Goal: Task Accomplishment & Management: Manage account settings

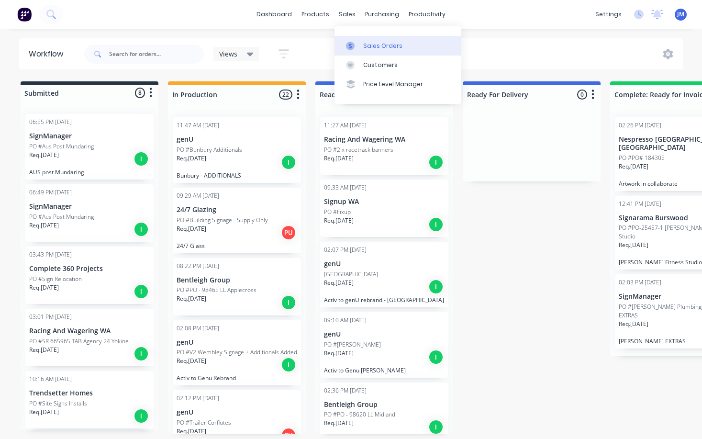
click at [378, 44] on div "Sales Orders" at bounding box center [382, 46] width 39 height 9
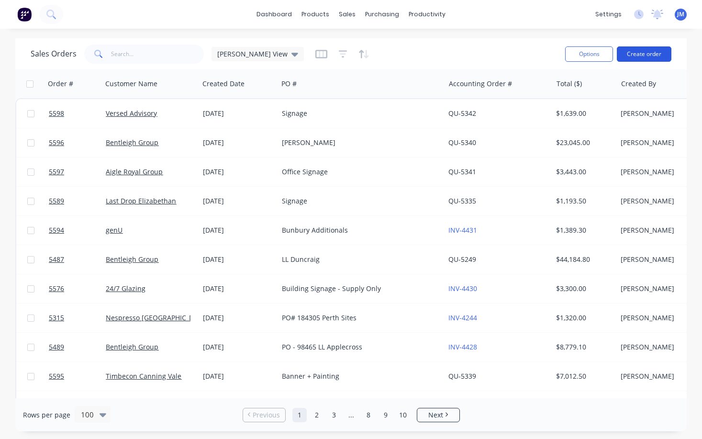
click at [644, 48] on button "Create order" at bounding box center [644, 53] width 55 height 15
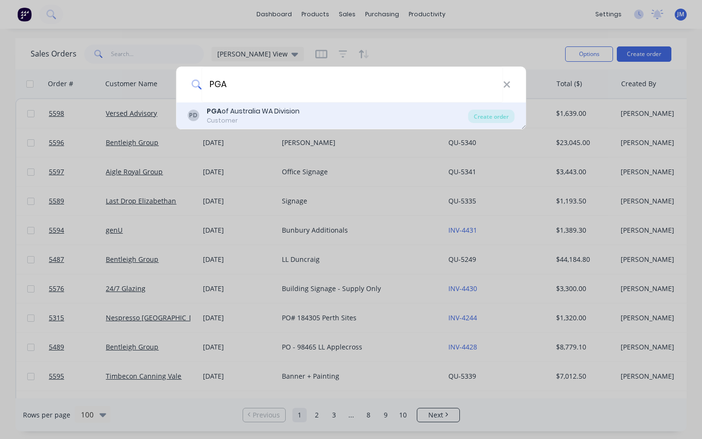
type input "PGA"
click at [250, 106] on div "PGA of Australia WA Division" at bounding box center [253, 111] width 93 height 10
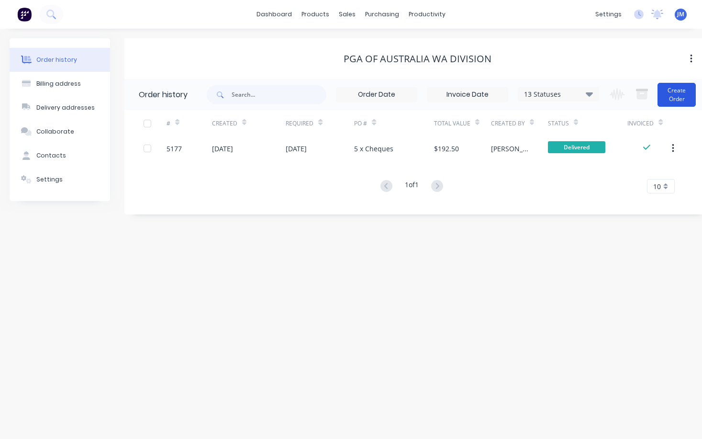
click at [675, 92] on button "Create Order" at bounding box center [676, 95] width 38 height 24
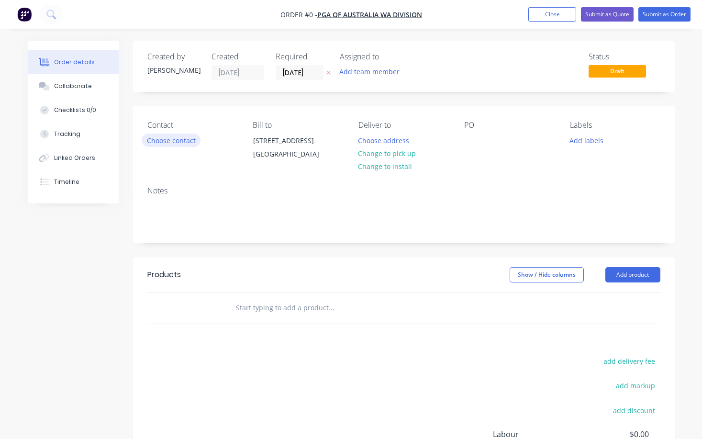
click at [184, 136] on button "Choose contact" at bounding box center [171, 139] width 59 height 13
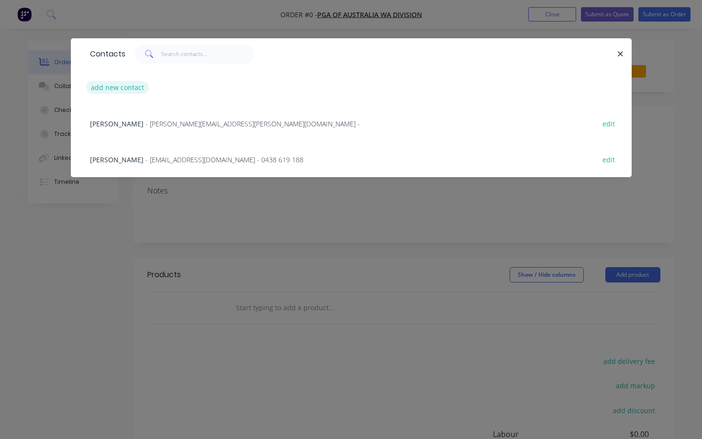
click at [114, 89] on button "add new contact" at bounding box center [117, 87] width 63 height 13
select select "AU"
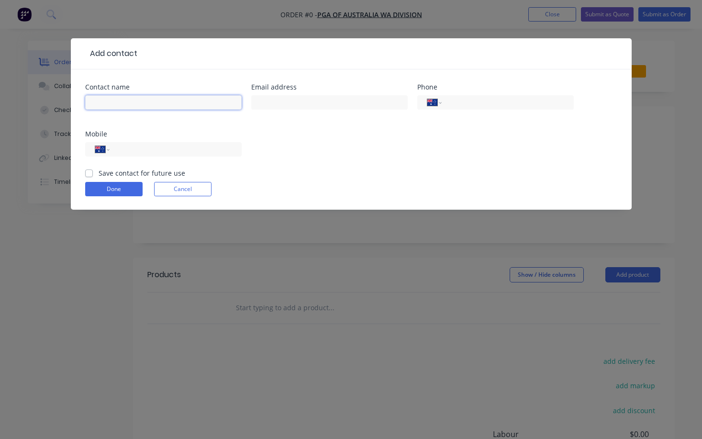
paste input "[PERSON_NAME] ​​​​"
type input "[PERSON_NAME] ​​​​"
click at [158, 147] on input "tel" at bounding box center [173, 149] width 115 height 11
paste input "0413 404 380"
type input "0413 404 380"
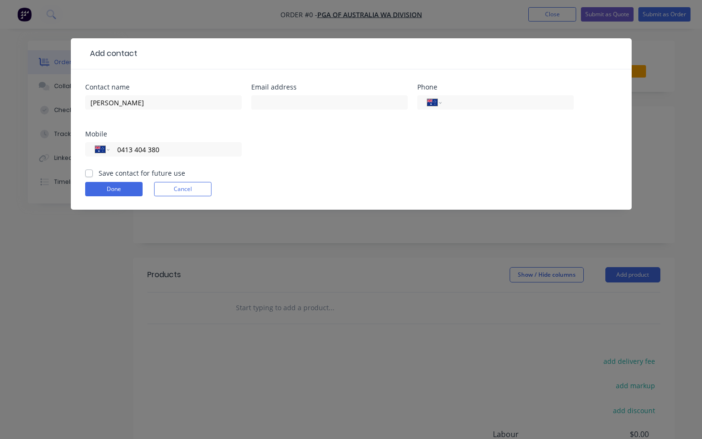
click at [99, 170] on label "Save contact for future use" at bounding box center [142, 173] width 87 height 10
click at [89, 170] on input "Save contact for future use" at bounding box center [89, 172] width 8 height 9
checkbox input "true"
paste input "[EMAIL_ADDRESS][DOMAIN_NAME]"
type input "[EMAIL_ADDRESS][DOMAIN_NAME]"
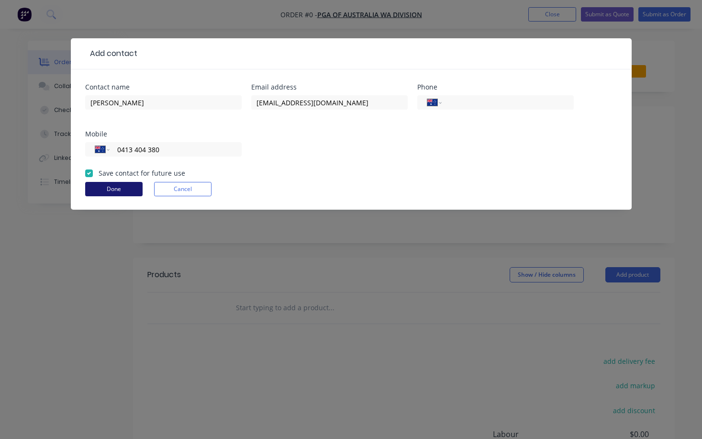
click at [113, 189] on button "Done" at bounding box center [113, 189] width 57 height 14
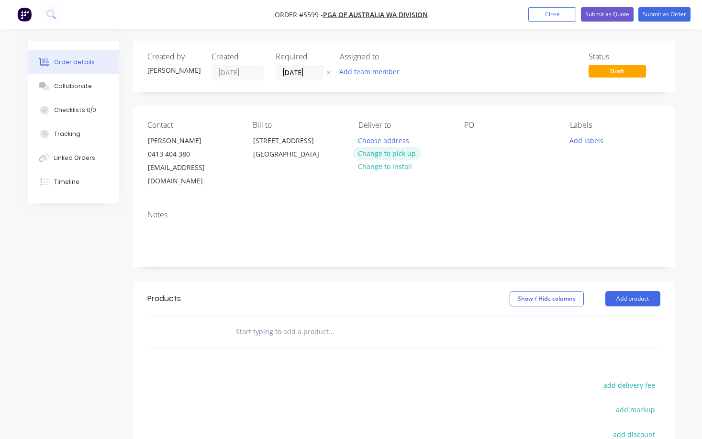
click at [393, 156] on button "Change to pick up" at bounding box center [387, 153] width 68 height 13
click at [366, 137] on div at bounding box center [365, 140] width 15 height 14
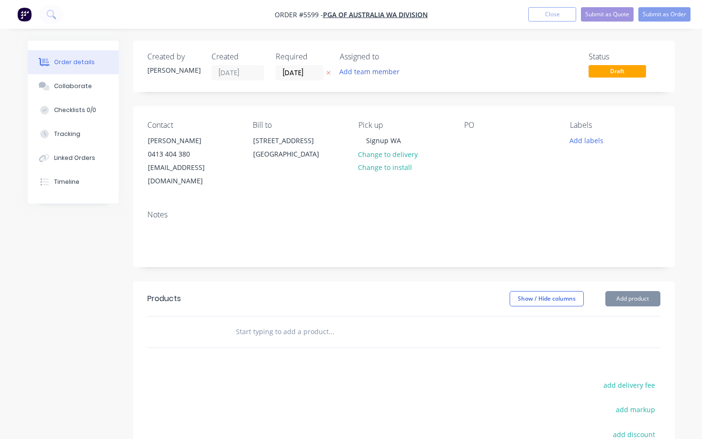
click at [293, 325] on input "text" at bounding box center [330, 331] width 191 height 19
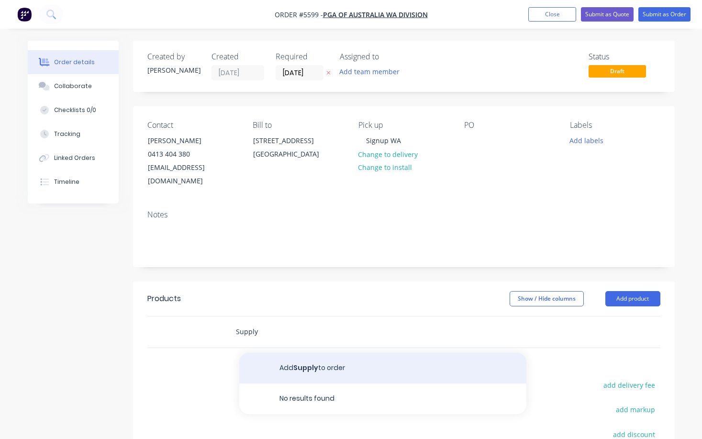
type input "Supply"
click at [301, 353] on button "Add Supply to order" at bounding box center [382, 368] width 287 height 31
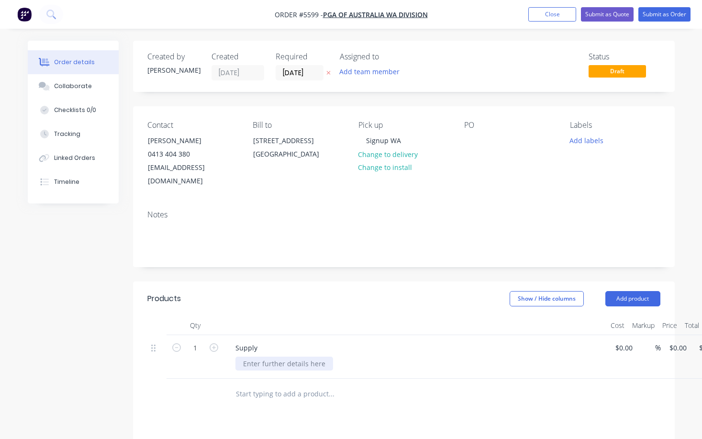
click at [293, 356] on div at bounding box center [284, 363] width 98 height 14
paste div
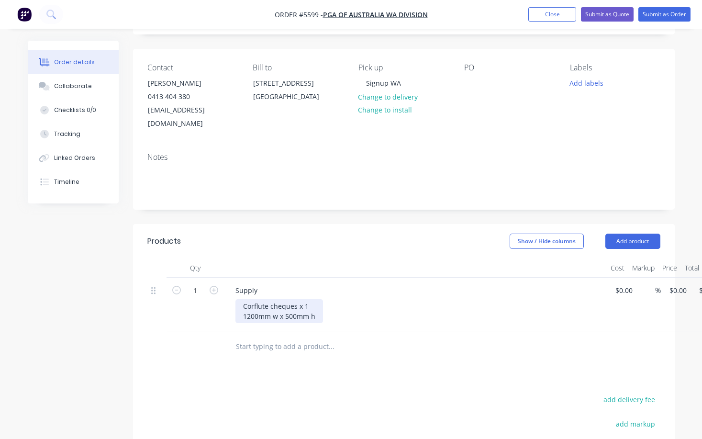
scroll to position [60, 0]
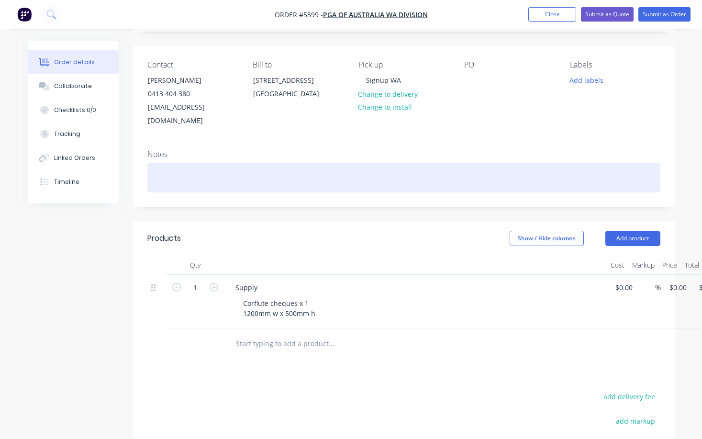
click at [171, 163] on div at bounding box center [403, 177] width 513 height 29
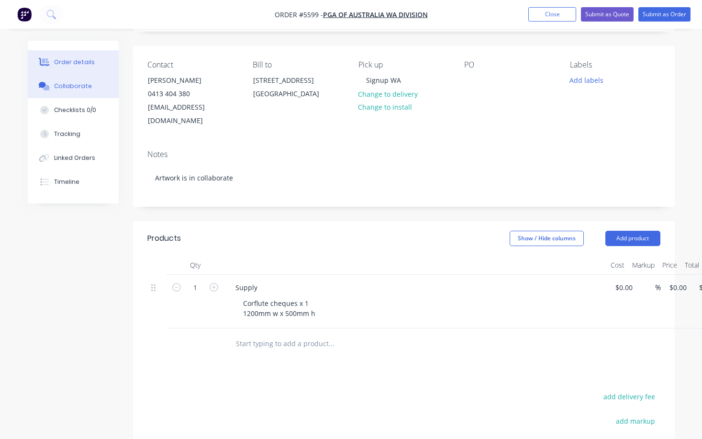
click at [80, 90] on button "Collaborate" at bounding box center [73, 86] width 91 height 24
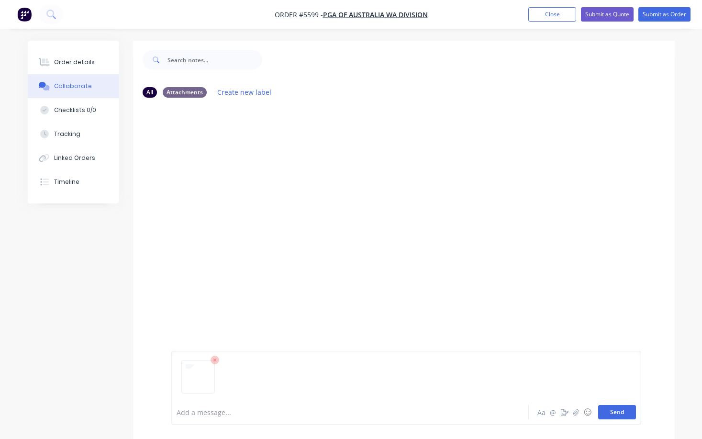
click at [619, 410] on button "Send" at bounding box center [617, 412] width 38 height 14
click at [67, 61] on div "Order details" at bounding box center [74, 62] width 41 height 9
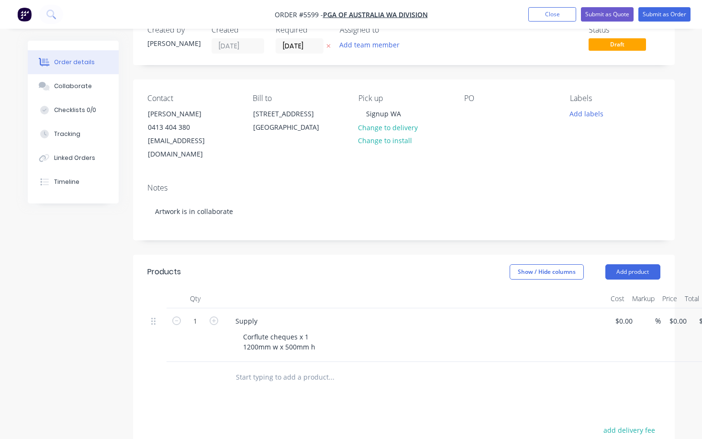
scroll to position [29, 0]
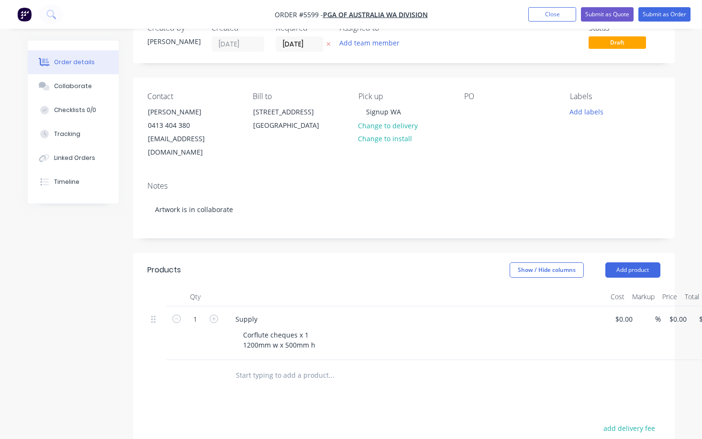
click at [323, 331] on div "Corflute cheques x 1 1200mm w x 500mm h" at bounding box center [418, 340] width 367 height 24
click at [320, 331] on div "Corflute cheques x 1 1200mm w x 500mm h" at bounding box center [279, 340] width 88 height 24
click at [245, 328] on div "Corflute cheques x 1 1200mm w x 500mm h" at bounding box center [279, 340] width 88 height 24
click at [624, 312] on input at bounding box center [619, 319] width 11 height 14
type input "$95.00"
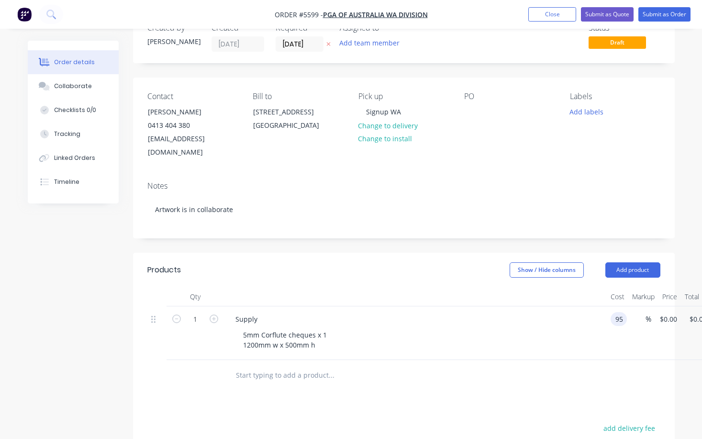
type input "$95.00"
click at [563, 332] on div "5mm Corflute cheques x 1 1200mm w x 500mm h" at bounding box center [418, 340] width 367 height 24
click at [470, 108] on div at bounding box center [471, 112] width 15 height 14
click at [618, 17] on button "Submit as Quote" at bounding box center [607, 14] width 53 height 14
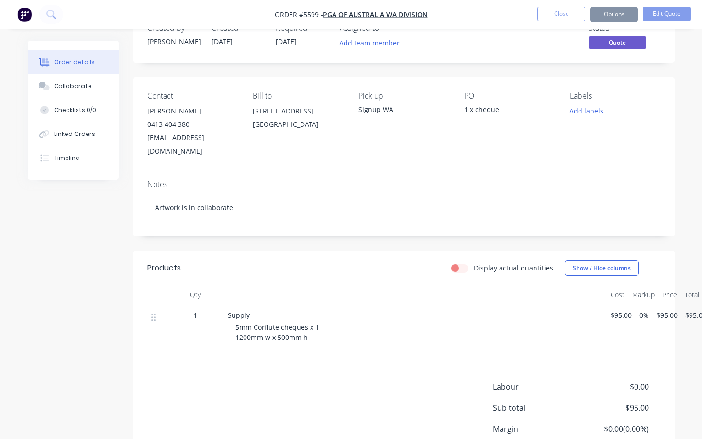
scroll to position [0, 0]
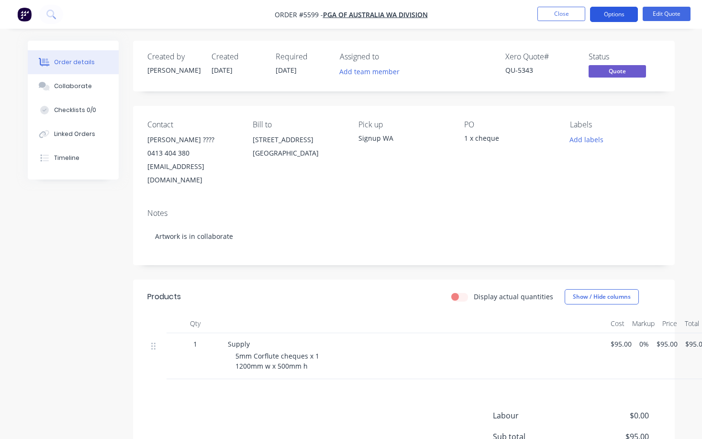
click at [618, 16] on button "Options" at bounding box center [614, 14] width 48 height 15
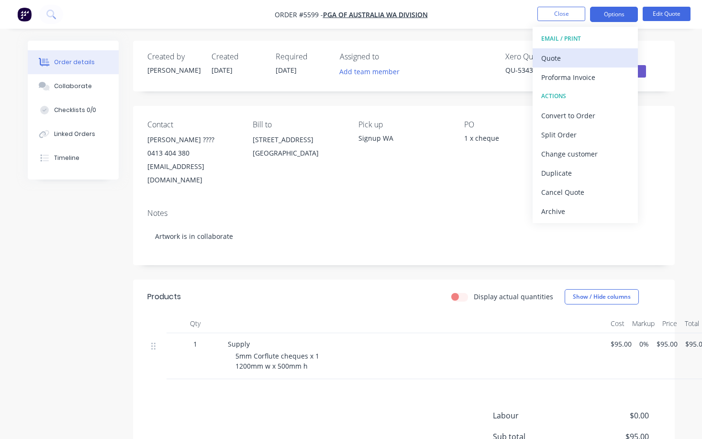
click at [607, 55] on div "Quote" at bounding box center [585, 58] width 88 height 14
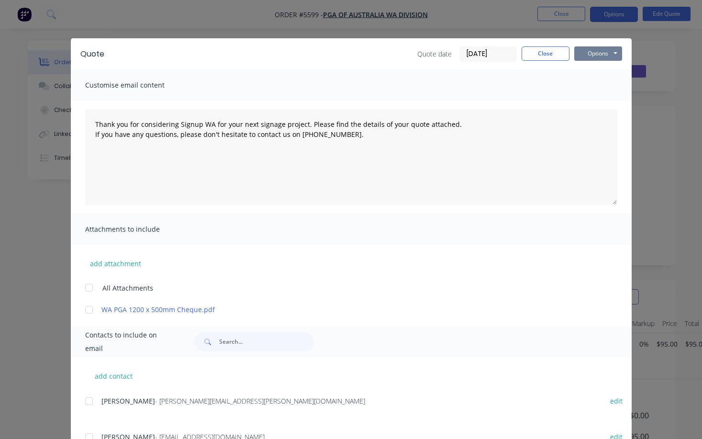
click at [605, 55] on button "Options" at bounding box center [598, 53] width 48 height 14
click at [605, 88] on button "Print" at bounding box center [604, 86] width 61 height 16
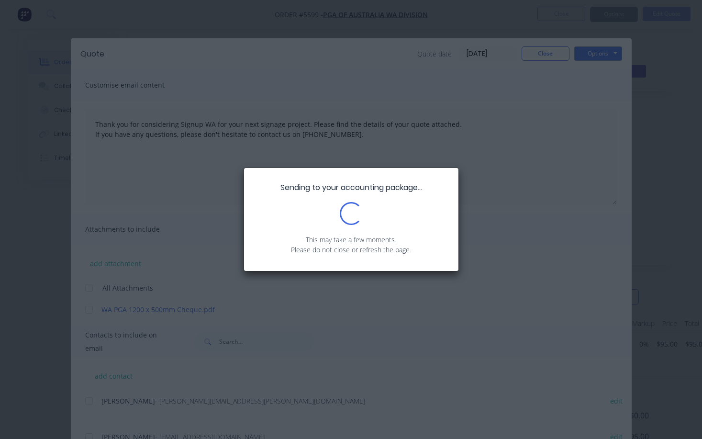
type textarea "Thank you for considering Signup WA for your next signage project. Please find …"
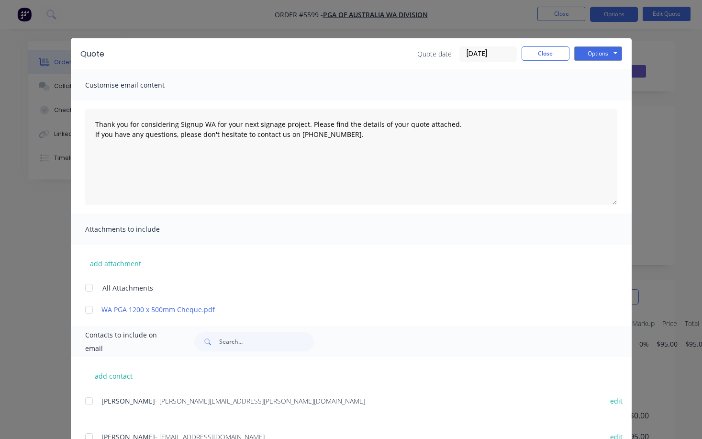
click at [553, 62] on div "Quote Quote date [DATE] Close Options Preview Print Email" at bounding box center [351, 53] width 561 height 31
click at [553, 54] on button "Close" at bounding box center [545, 53] width 48 height 14
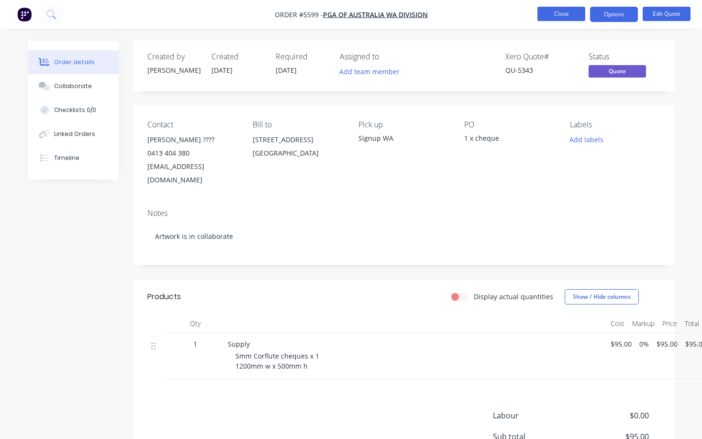
click at [565, 14] on button "Close" at bounding box center [561, 14] width 48 height 14
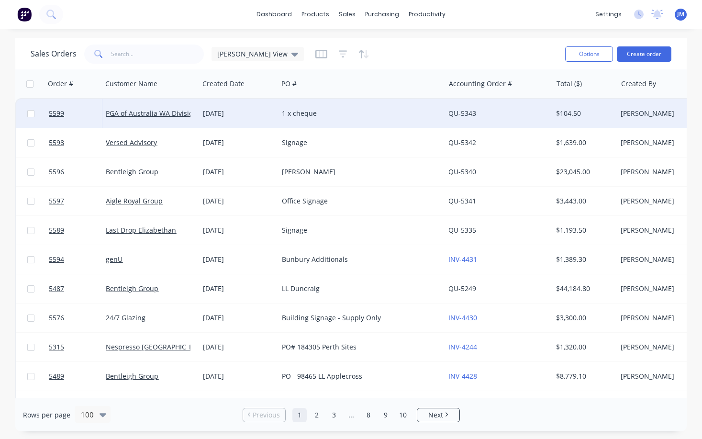
click at [331, 112] on div "1 x cheque" at bounding box center [357, 114] width 151 height 10
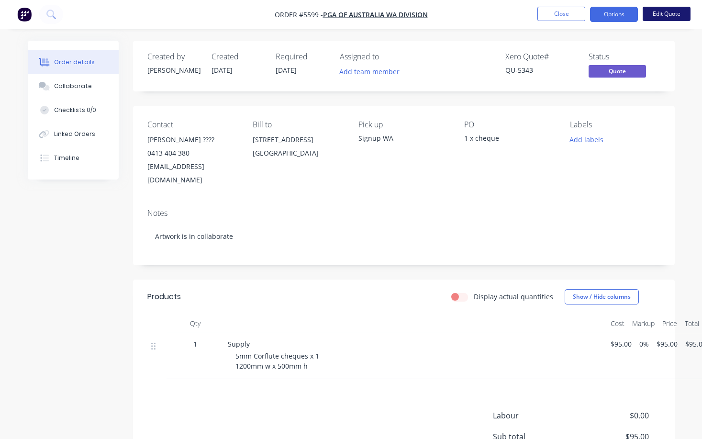
click at [668, 17] on button "Edit Quote" at bounding box center [666, 14] width 48 height 14
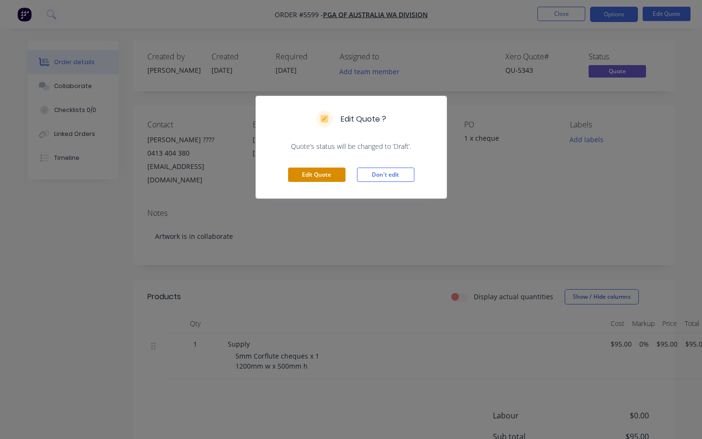
click at [321, 173] on button "Edit Quote" at bounding box center [316, 174] width 57 height 14
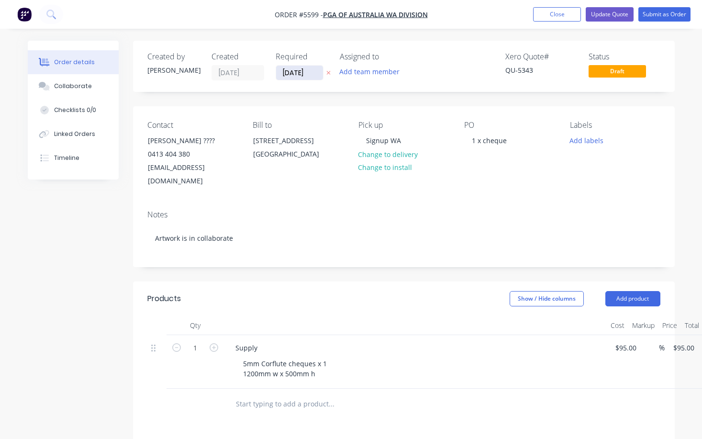
click at [296, 73] on input "[DATE]" at bounding box center [299, 73] width 47 height 14
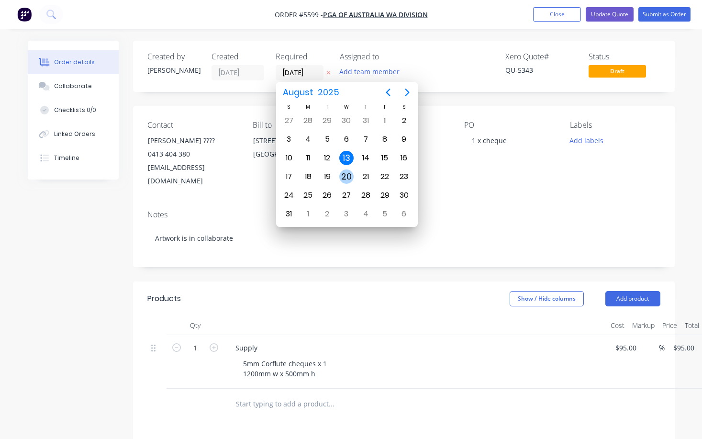
click at [342, 176] on div "20" at bounding box center [346, 176] width 14 height 14
type input "[DATE]"
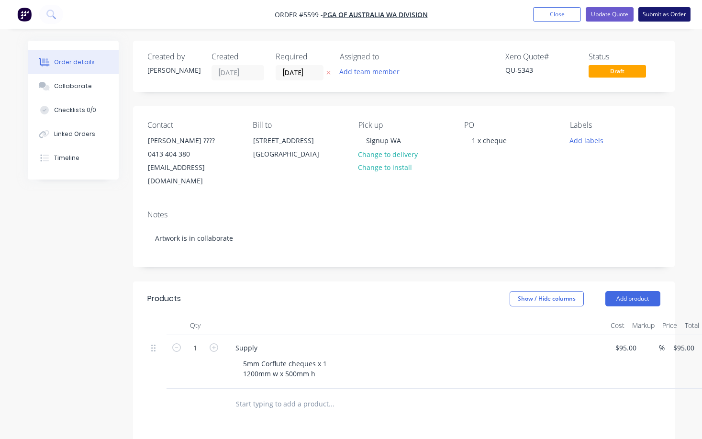
click at [670, 18] on button "Submit as Order" at bounding box center [664, 14] width 52 height 14
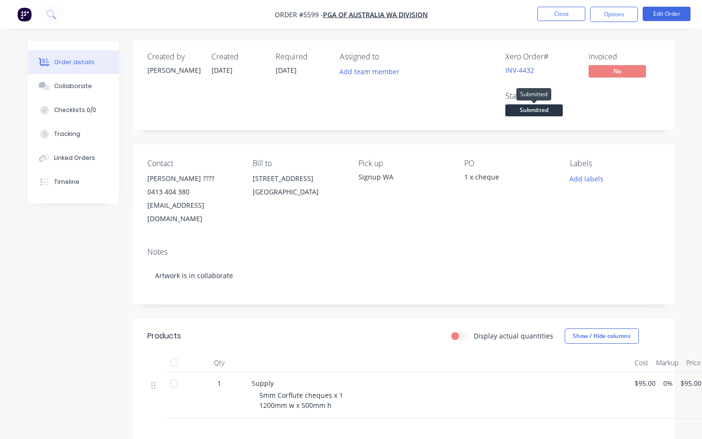
click at [538, 114] on span "Submitted" at bounding box center [533, 110] width 57 height 12
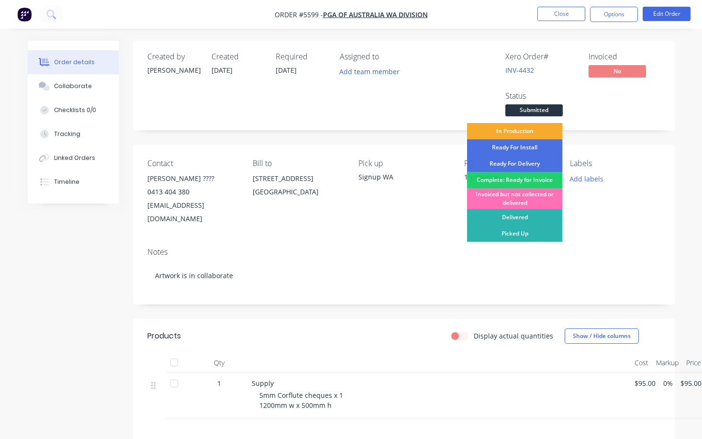
click at [532, 133] on div "In Production" at bounding box center [515, 131] width 96 height 16
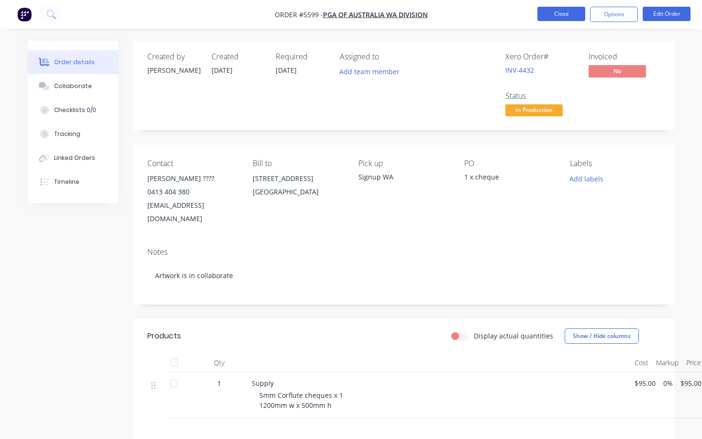
click at [557, 15] on button "Close" at bounding box center [561, 14] width 48 height 14
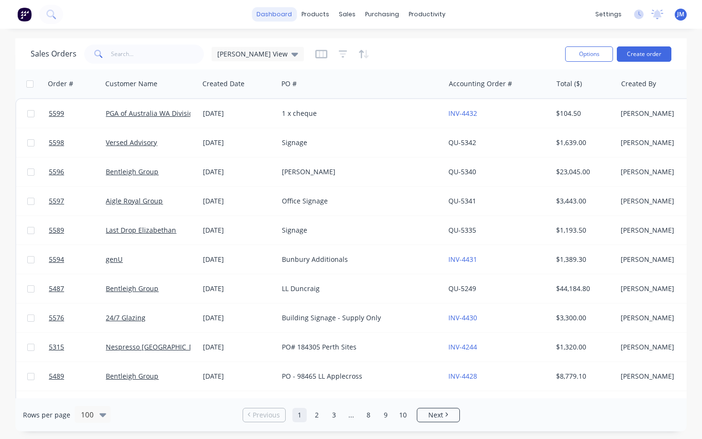
click at [279, 17] on link "dashboard" at bounding box center [274, 14] width 45 height 14
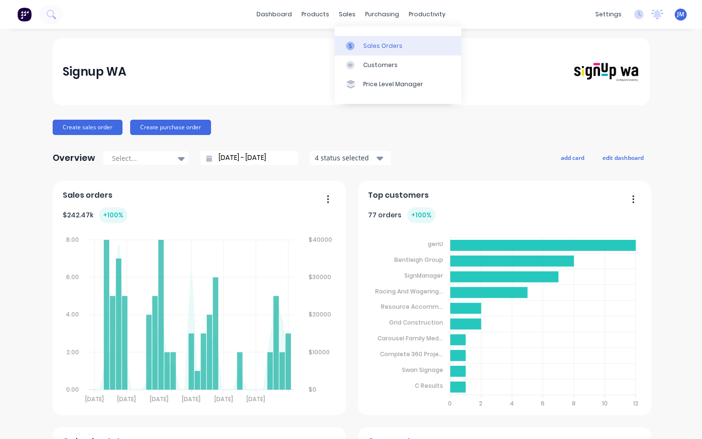
click at [378, 44] on div "Sales Orders" at bounding box center [382, 46] width 39 height 9
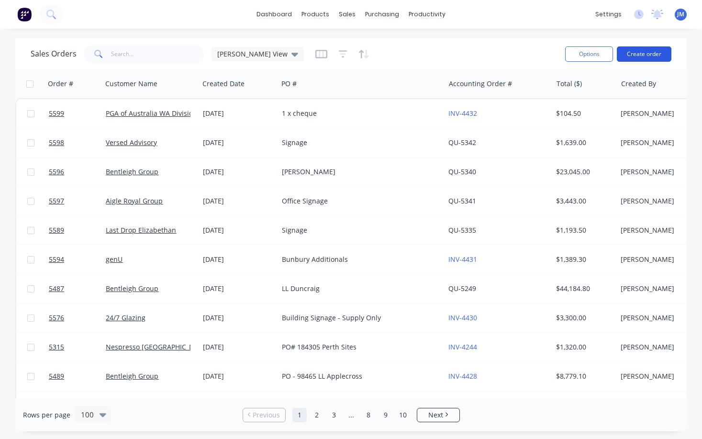
click at [637, 55] on button "Create order" at bounding box center [644, 53] width 55 height 15
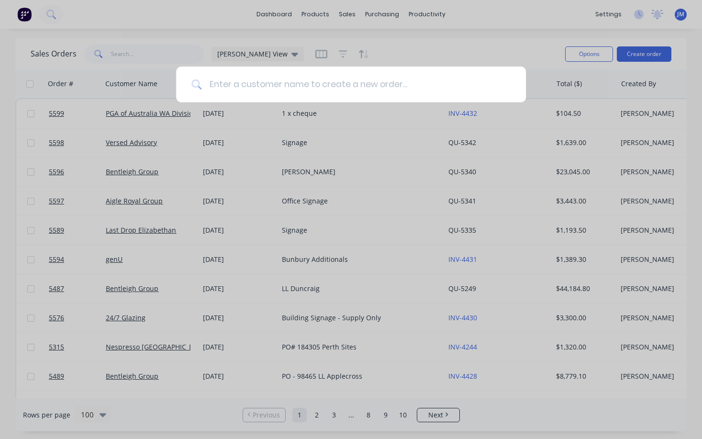
click at [271, 89] on input at bounding box center [355, 84] width 309 height 36
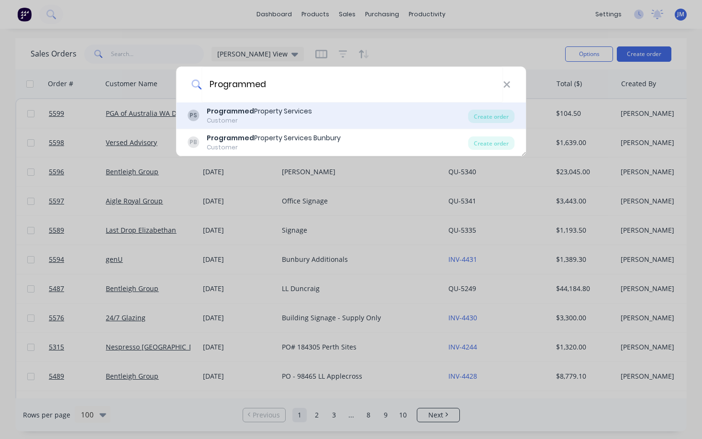
type input "Programmed"
click at [261, 118] on div "Customer" at bounding box center [259, 120] width 105 height 9
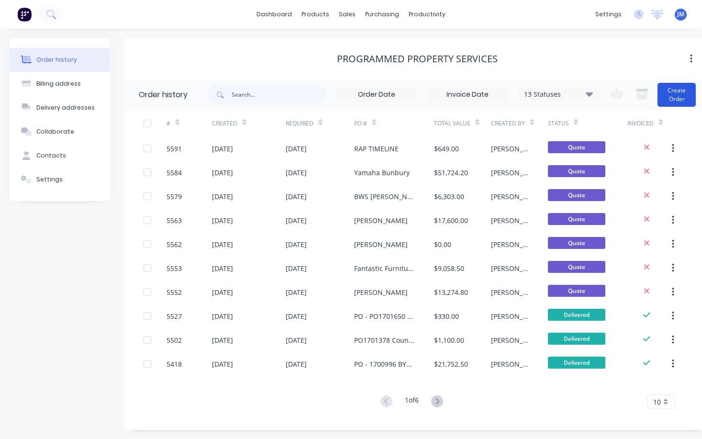
click at [673, 99] on button "Create Order" at bounding box center [676, 95] width 38 height 24
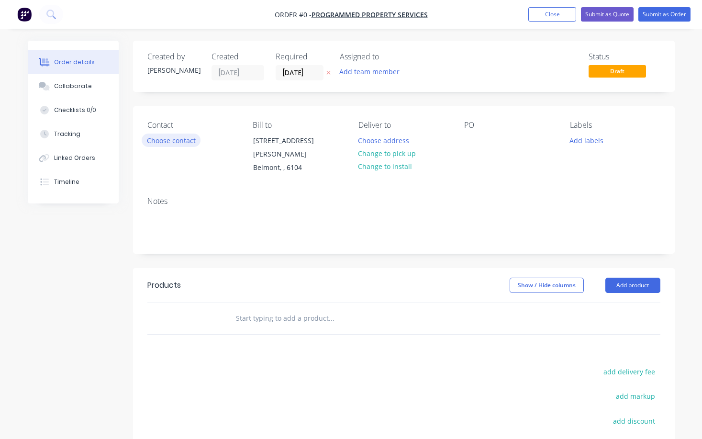
click at [160, 138] on button "Choose contact" at bounding box center [171, 139] width 59 height 13
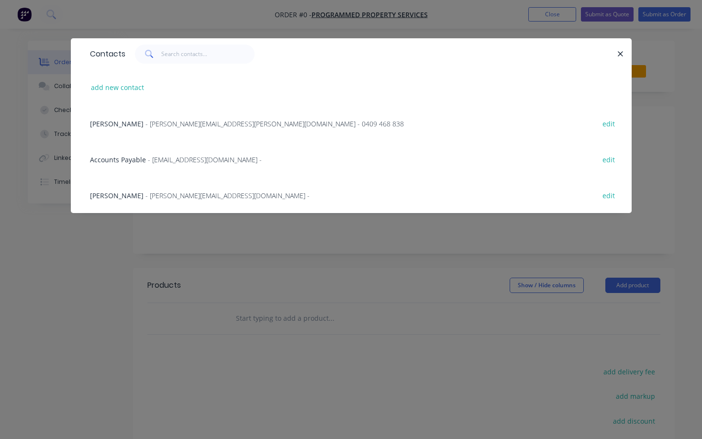
click at [185, 127] on span "- [PERSON_NAME][EMAIL_ADDRESS][PERSON_NAME][DOMAIN_NAME] - 0409 468 838" at bounding box center [274, 123] width 258 height 9
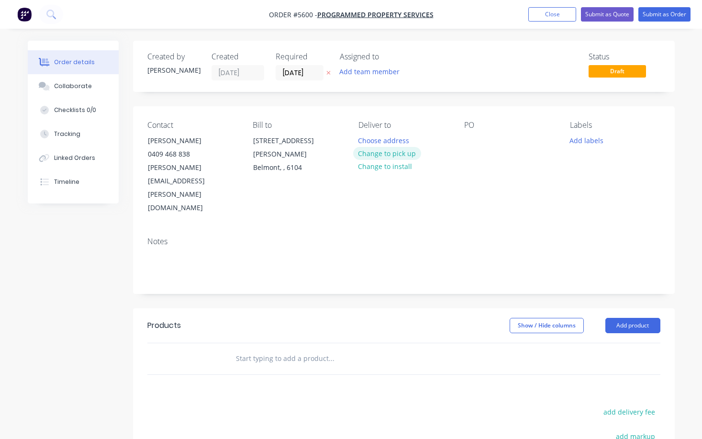
click at [396, 155] on button "Change to pick up" at bounding box center [387, 153] width 68 height 13
click at [394, 168] on button "Change to install" at bounding box center [385, 167] width 64 height 13
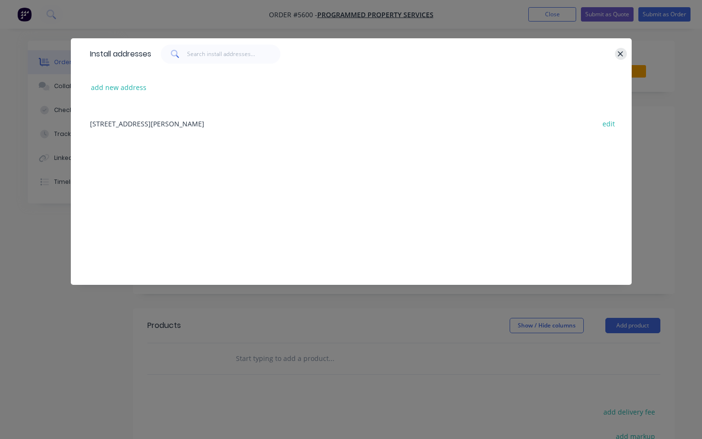
click at [624, 53] on button "button" at bounding box center [621, 54] width 12 height 12
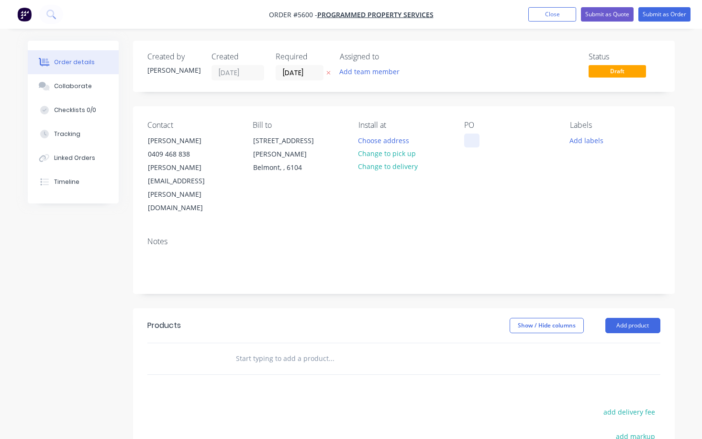
click at [467, 137] on div at bounding box center [471, 140] width 15 height 14
drag, startPoint x: 491, startPoint y: 138, endPoint x: 409, endPoint y: 138, distance: 82.3
click at [409, 138] on div "Contact [PERSON_NAME] [PHONE_NUMBER] [PERSON_NAME][EMAIL_ADDRESS][PERSON_NAME][…" at bounding box center [403, 167] width 541 height 123
click at [390, 141] on button "Choose address" at bounding box center [383, 139] width 61 height 13
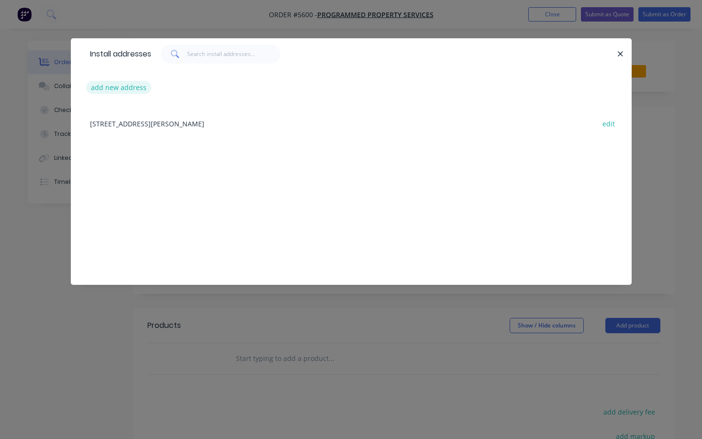
click at [129, 84] on button "add new address" at bounding box center [119, 87] width 66 height 13
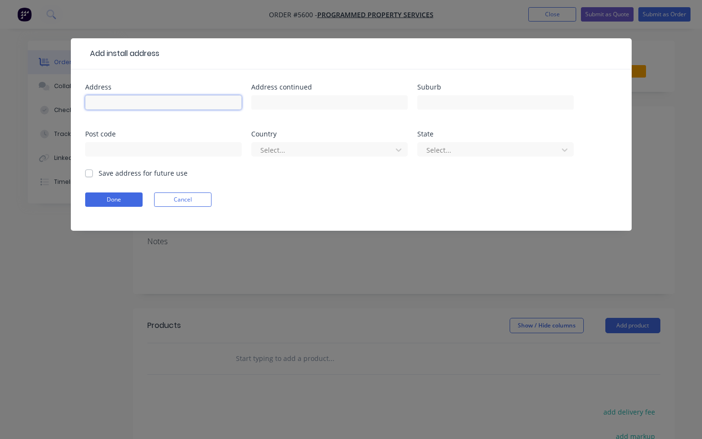
paste input "[STREET_ADDRESS]"
type input "[STREET_ADDRESS]"
click at [121, 201] on button "Done" at bounding box center [113, 199] width 57 height 14
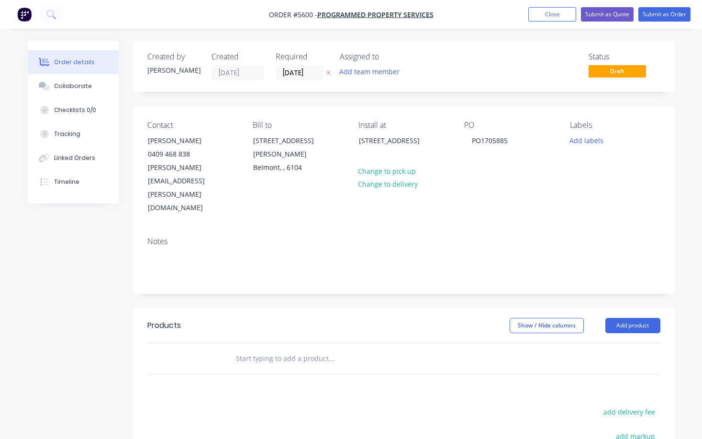
click at [274, 349] on input "text" at bounding box center [330, 358] width 191 height 19
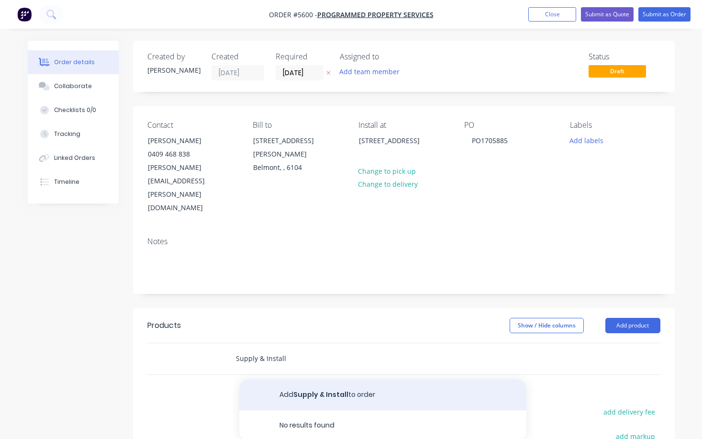
type input "Supply & Install"
click at [310, 379] on button "Add Supply & Install to order" at bounding box center [382, 394] width 287 height 31
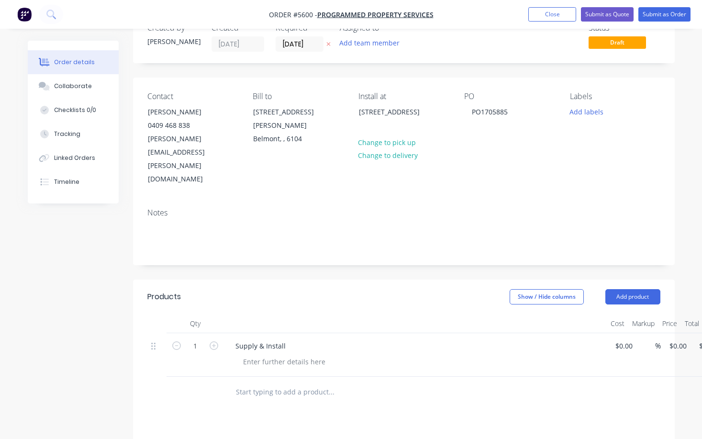
scroll to position [41, 0]
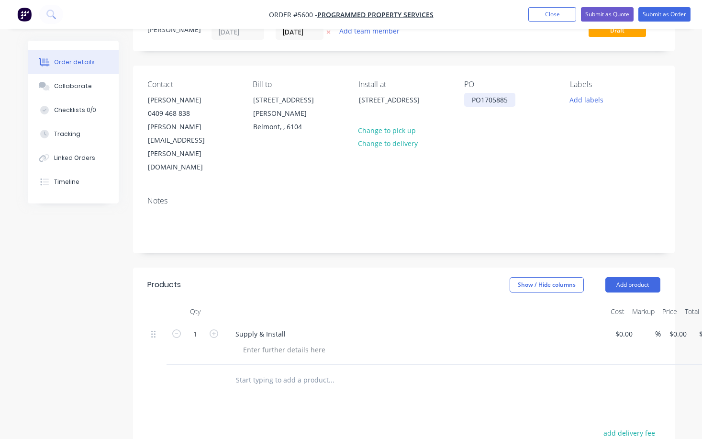
click at [509, 100] on div "PO1705885" at bounding box center [489, 100] width 51 height 14
click at [277, 342] on div at bounding box center [284, 349] width 98 height 14
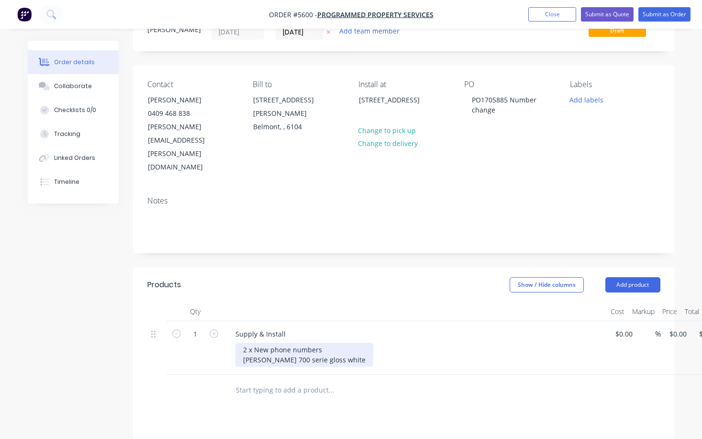
click at [291, 342] on div "2 x New phone numbers [PERSON_NAME] 700 serie gloss white" at bounding box center [304, 354] width 138 height 24
click at [621, 327] on input at bounding box center [625, 334] width 22 height 14
type input "$290.00"
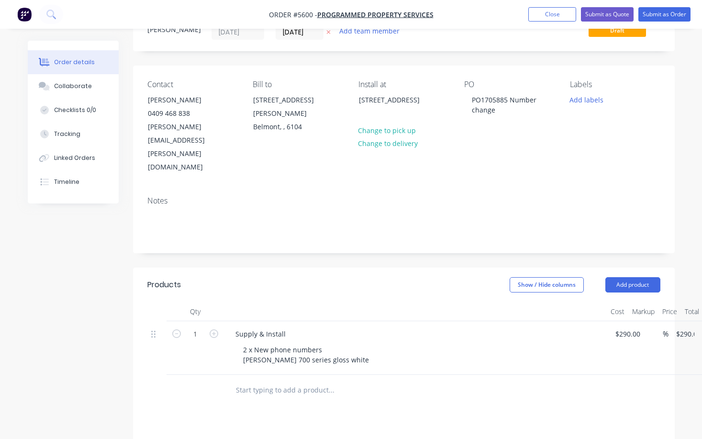
click at [556, 342] on div "2 x New phone numbers [PERSON_NAME] 700 series gloss white" at bounding box center [418, 354] width 367 height 24
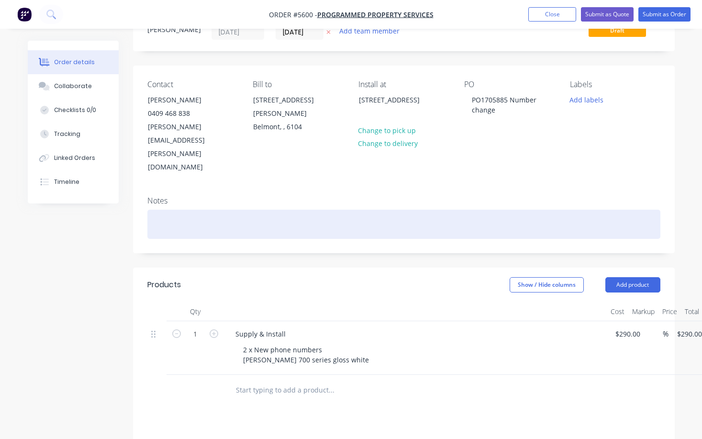
click at [163, 210] on div at bounding box center [403, 224] width 513 height 29
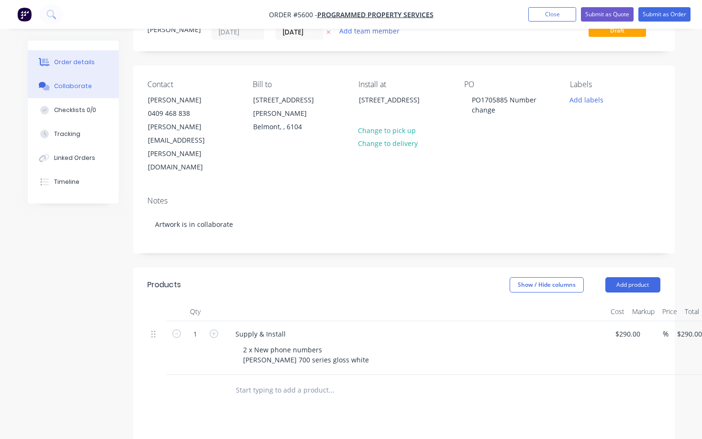
click at [71, 87] on div "Collaborate" at bounding box center [73, 86] width 38 height 9
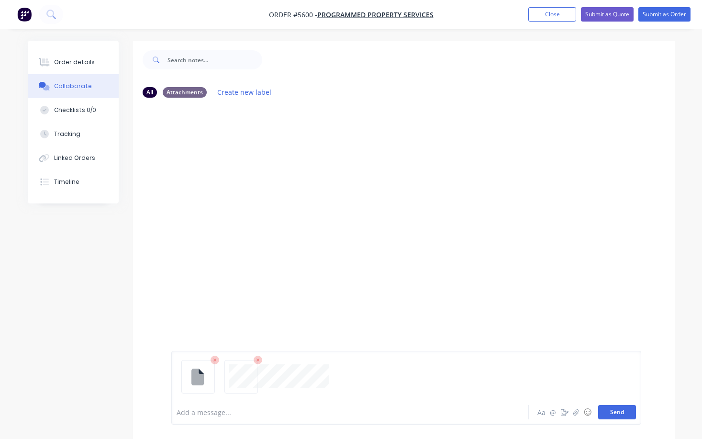
click at [618, 412] on button "Send" at bounding box center [617, 412] width 38 height 14
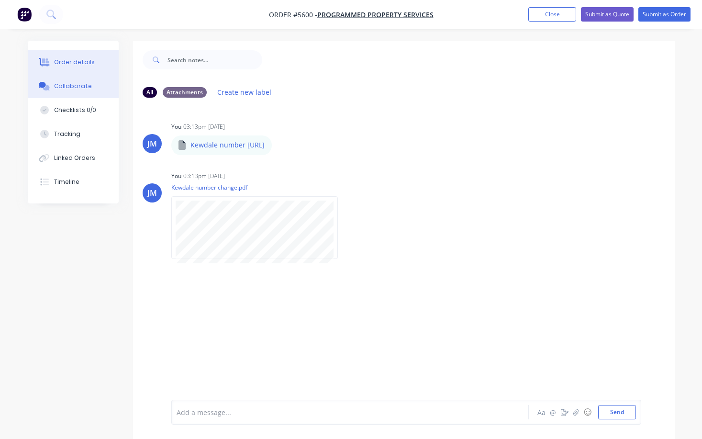
click at [65, 61] on div "Order details" at bounding box center [74, 62] width 41 height 9
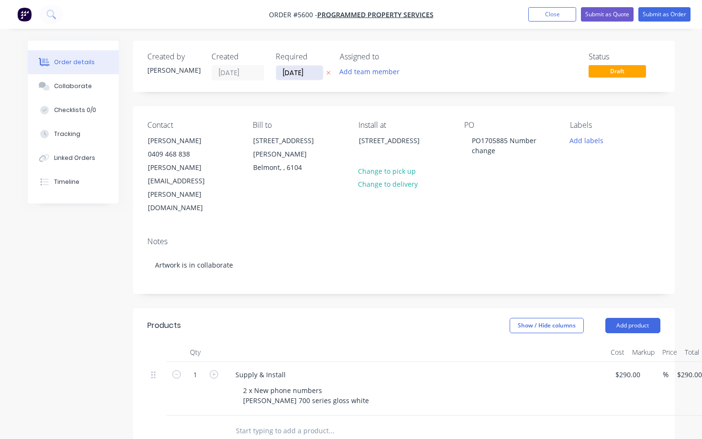
click at [294, 70] on input "[DATE]" at bounding box center [299, 73] width 47 height 14
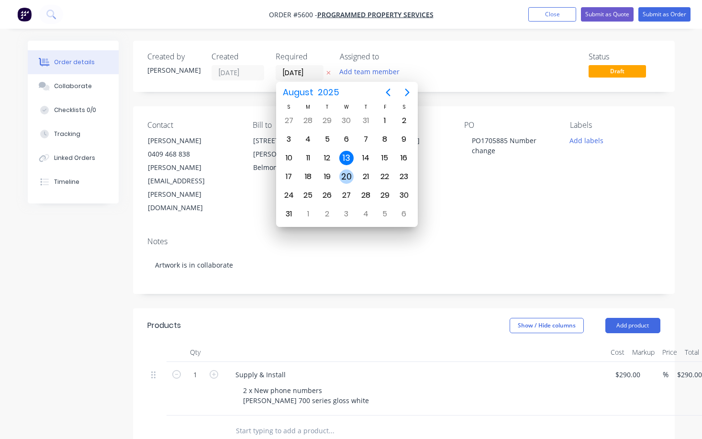
click at [349, 174] on div "20" at bounding box center [346, 176] width 14 height 14
type input "[DATE]"
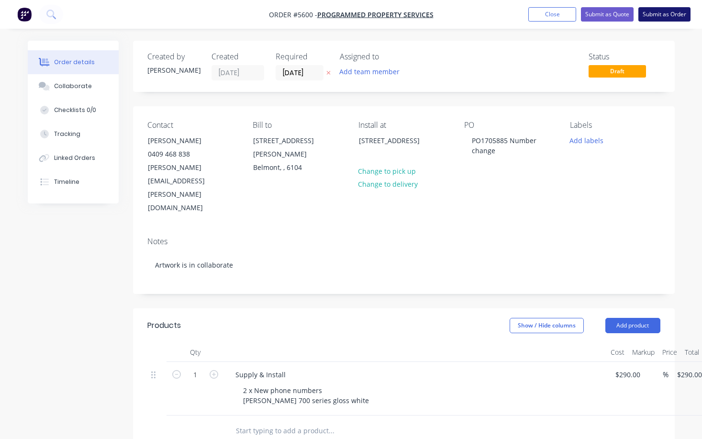
click at [657, 17] on button "Submit as Order" at bounding box center [664, 14] width 52 height 14
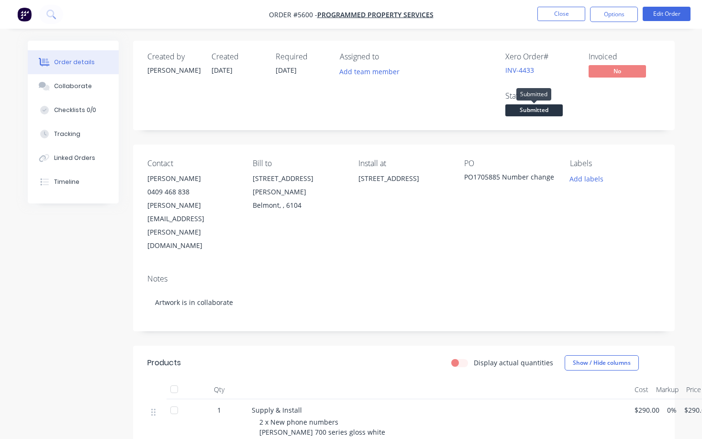
click at [543, 112] on span "Submitted" at bounding box center [533, 110] width 57 height 12
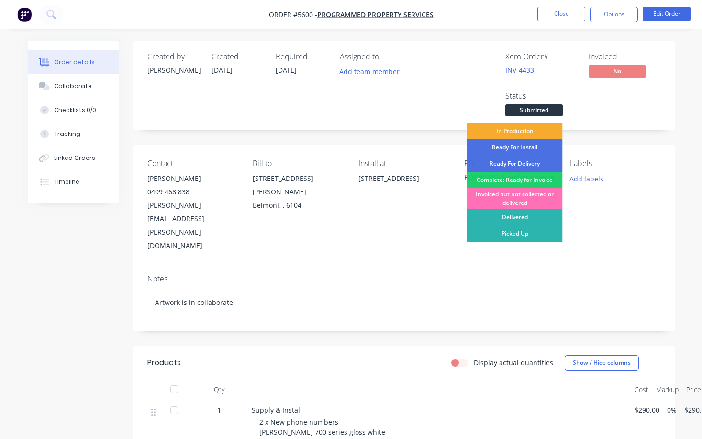
click at [523, 131] on div "In Production" at bounding box center [515, 131] width 96 height 16
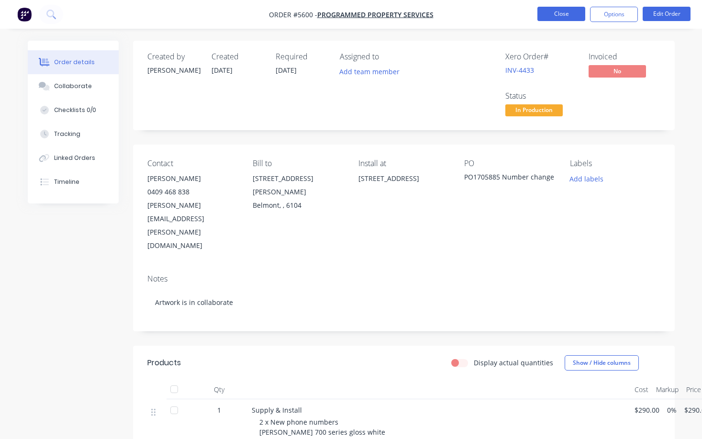
click at [556, 12] on button "Close" at bounding box center [561, 14] width 48 height 14
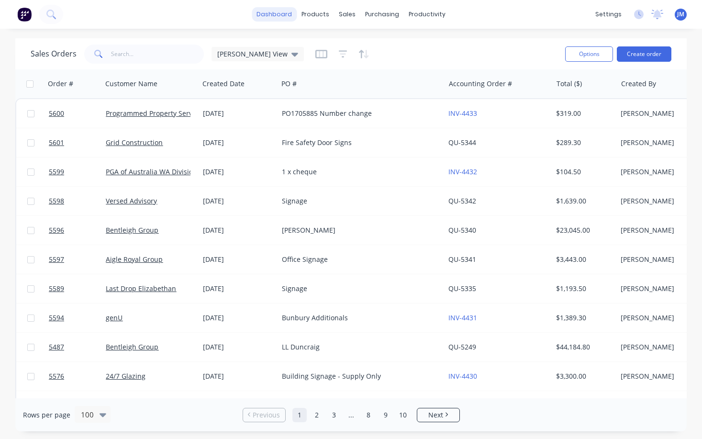
click at [277, 14] on link "dashboard" at bounding box center [274, 14] width 45 height 14
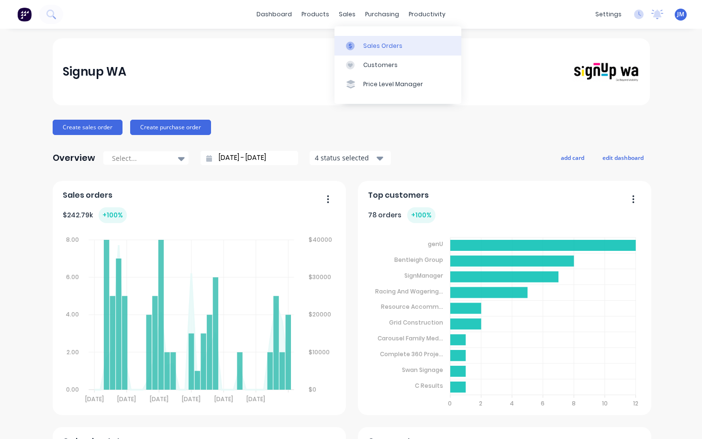
click at [371, 44] on div "Sales Orders" at bounding box center [382, 46] width 39 height 9
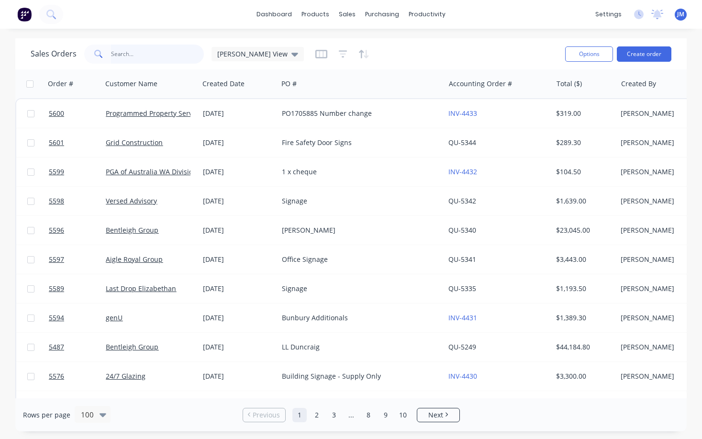
click at [120, 52] on input "text" at bounding box center [157, 53] width 93 height 19
click at [638, 54] on button "Create order" at bounding box center [644, 53] width 55 height 15
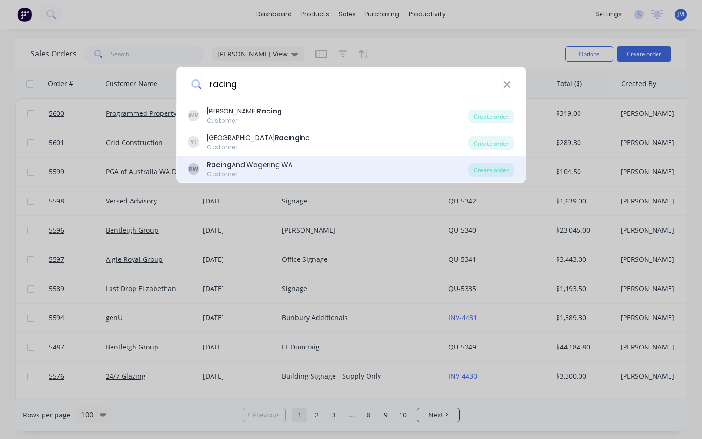
type input "racing"
click at [267, 164] on div "Racing And Wagering WA" at bounding box center [250, 165] width 86 height 10
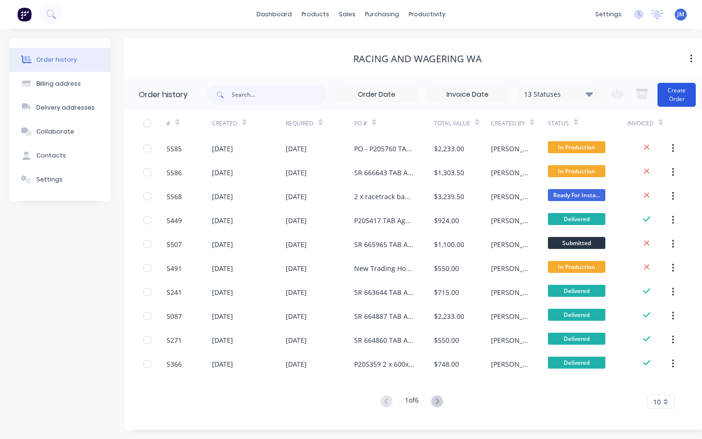
click at [679, 97] on button "Create Order" at bounding box center [676, 95] width 38 height 24
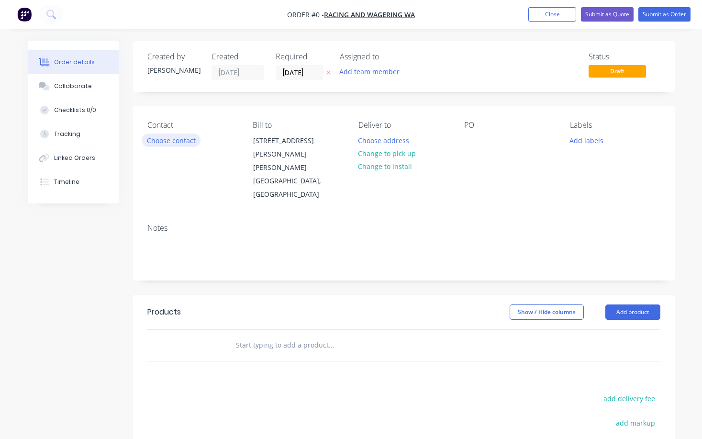
click at [185, 138] on button "Choose contact" at bounding box center [171, 139] width 59 height 13
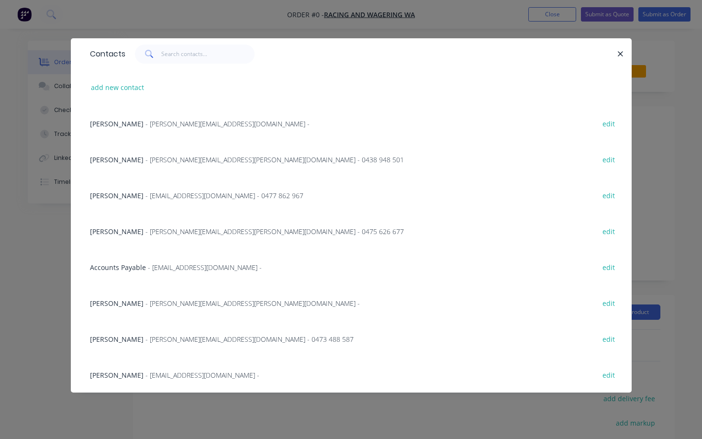
click at [169, 160] on span "- [PERSON_NAME][EMAIL_ADDRESS][PERSON_NAME][DOMAIN_NAME] - 0438 948 501" at bounding box center [274, 159] width 258 height 9
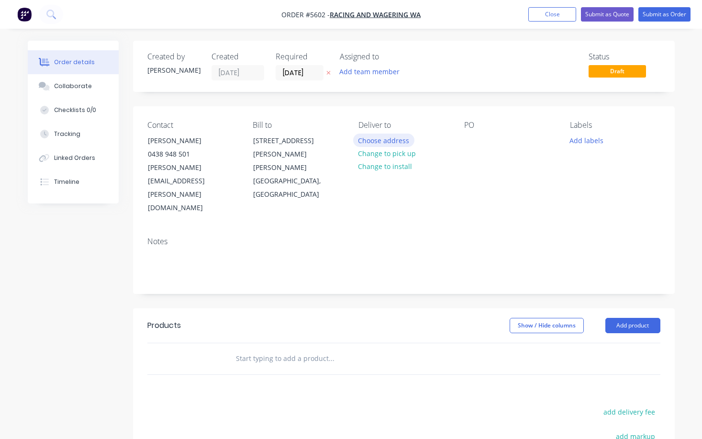
click at [384, 142] on button "Choose address" at bounding box center [383, 139] width 61 height 13
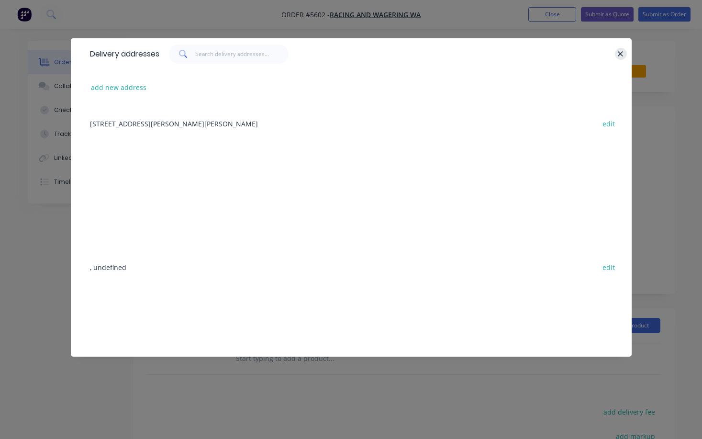
click at [620, 54] on icon "button" at bounding box center [620, 53] width 5 height 5
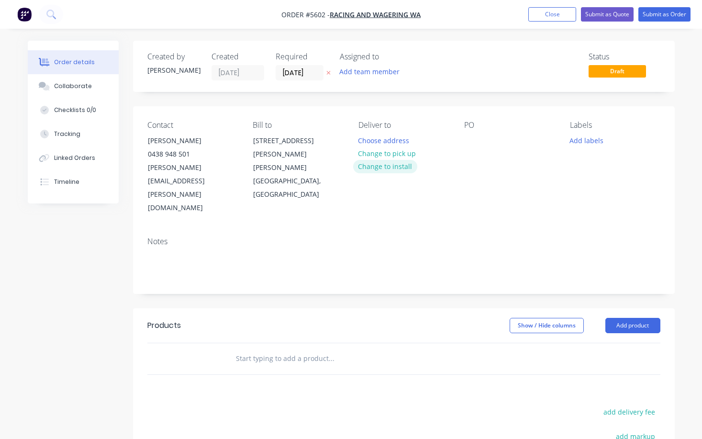
click at [401, 167] on button "Change to install" at bounding box center [385, 166] width 64 height 13
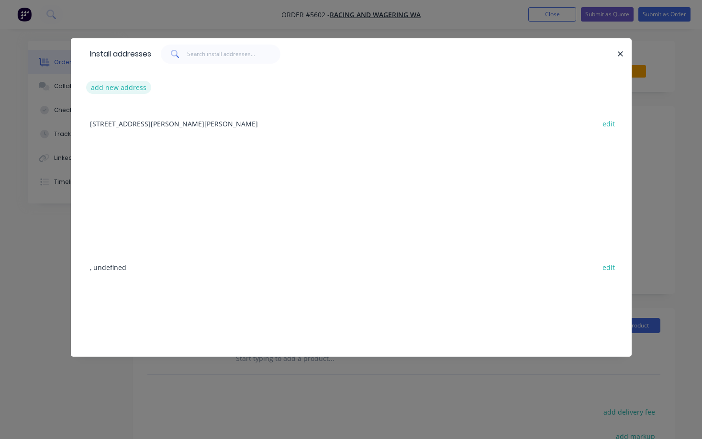
click at [130, 89] on button "add new address" at bounding box center [119, 87] width 66 height 13
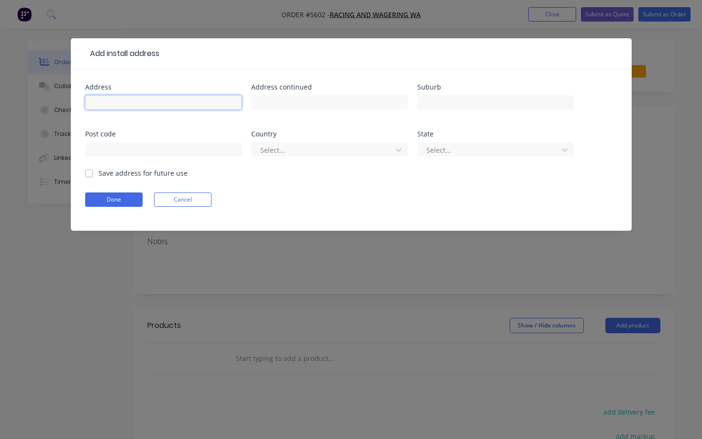
paste input "Shop [STREET_ADDRESS][PERSON_NAME]"
type input "Shop [STREET_ADDRESS][PERSON_NAME]"
click at [125, 199] on button "Done" at bounding box center [113, 199] width 57 height 14
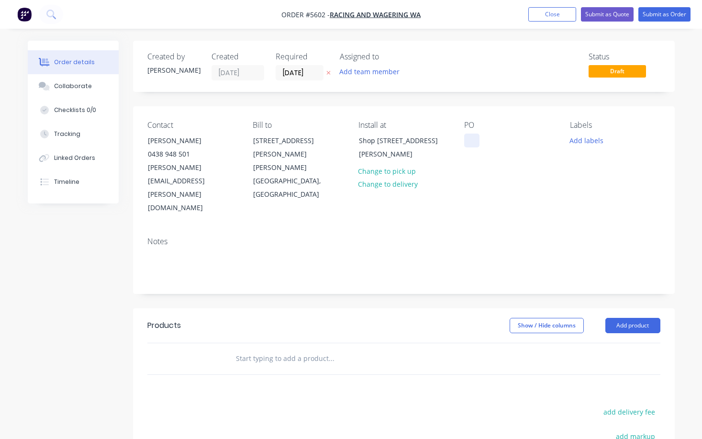
click at [476, 139] on div at bounding box center [471, 140] width 15 height 14
click at [299, 349] on input "text" at bounding box center [330, 358] width 191 height 19
paste input "Supply & Install"
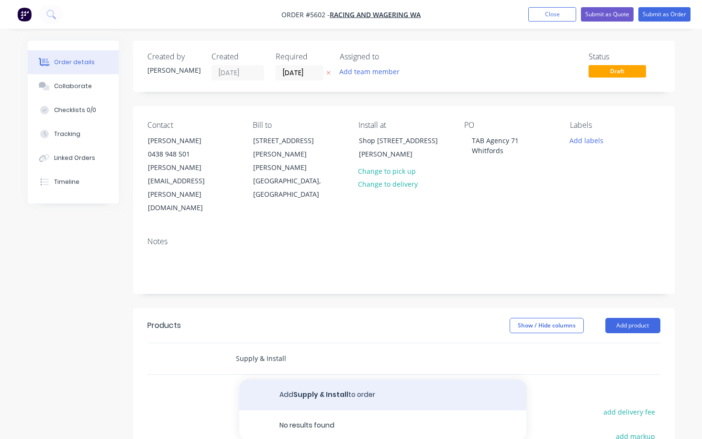
type input "Supply & Install"
click at [303, 379] on button "Add Supply & Install to order" at bounding box center [382, 394] width 287 height 31
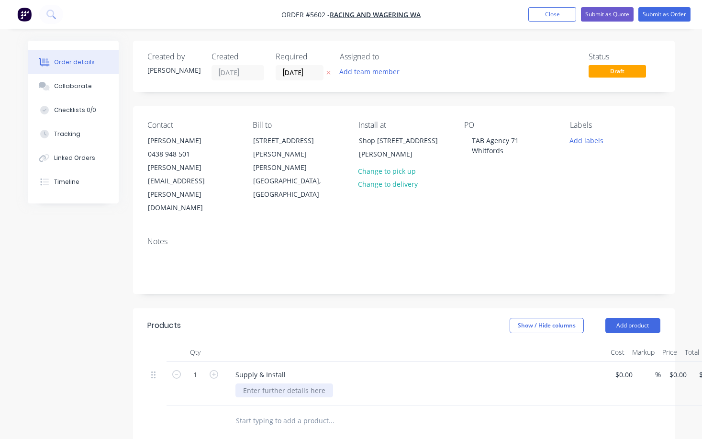
click at [261, 383] on div at bounding box center [284, 390] width 98 height 14
paste div
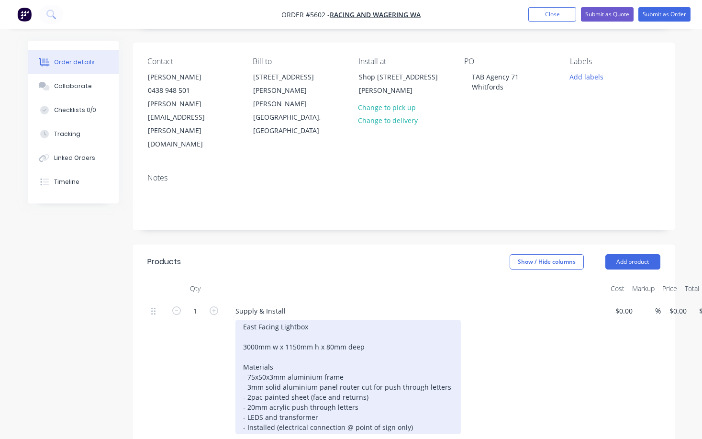
scroll to position [75, 0]
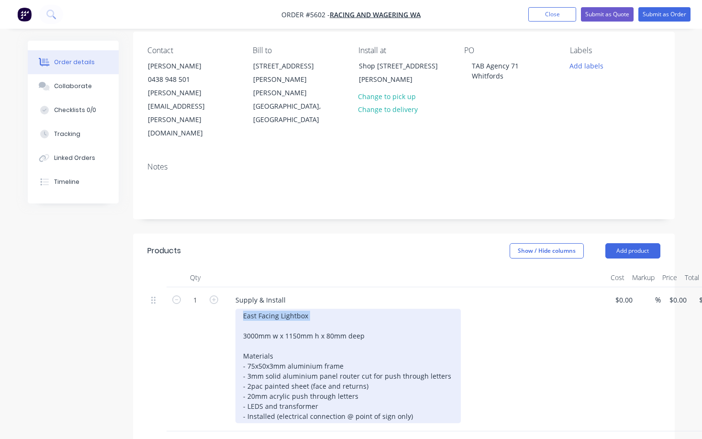
drag, startPoint x: 308, startPoint y: 275, endPoint x: 235, endPoint y: 275, distance: 72.2
click at [235, 309] on div "East Facing Lightbox 3000mm w x 1150mm h x 80mm deep Materials - 75x50x3mm alum…" at bounding box center [347, 366] width 225 height 114
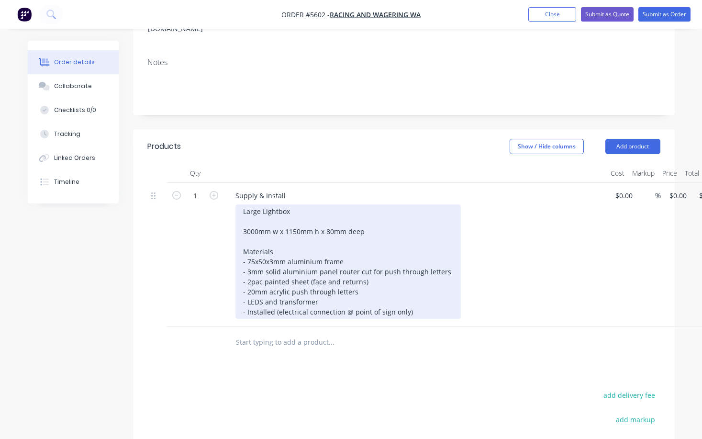
scroll to position [180, 0]
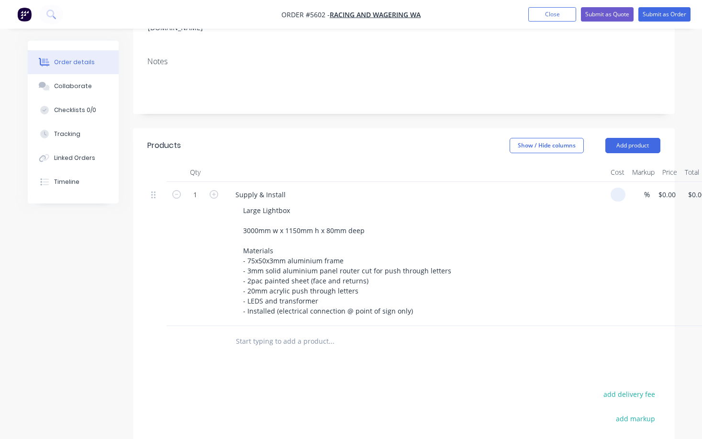
click at [626, 182] on div "1 Supply & Install Large Lightbox 3000mm w x 1150mm h x 80mm deep Materials - 7…" at bounding box center [403, 254] width 513 height 144
type input "$11,855.00"
click at [571, 203] on div "Large Lightbox 3000mm w x 1150mm h x 80mm deep Materials - 75x50x3mm aluminium …" at bounding box center [418, 260] width 367 height 114
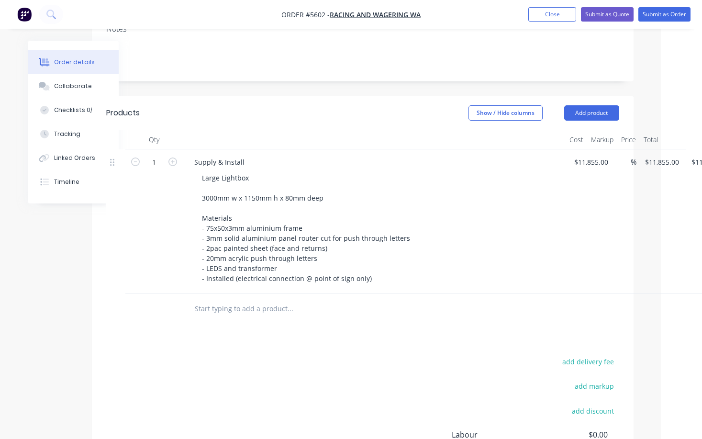
scroll to position [214, 41]
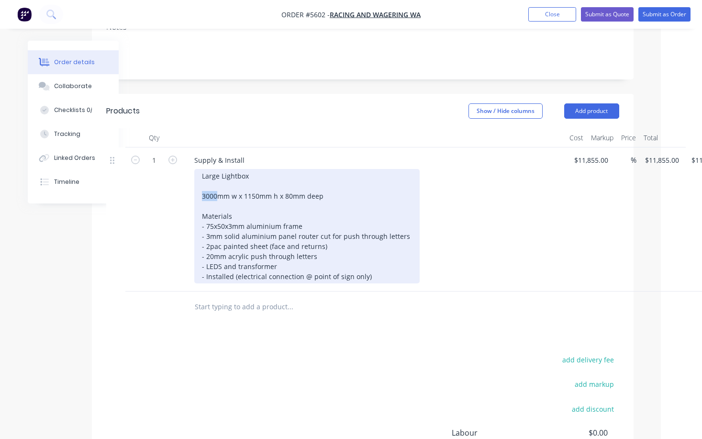
drag, startPoint x: 217, startPoint y: 155, endPoint x: 179, endPoint y: 155, distance: 37.8
click at [181, 155] on div "1 Supply & Install Large Lightbox 3000mm w x 1150mm h x 80mm deep Materials - 7…" at bounding box center [362, 219] width 513 height 144
drag, startPoint x: 259, startPoint y: 155, endPoint x: 245, endPoint y: 156, distance: 13.9
click at [245, 169] on div "Large Lightbox 9000mm w x 1150mm h x 80mm deep Materials - 75x50x3mm aluminium …" at bounding box center [306, 226] width 225 height 114
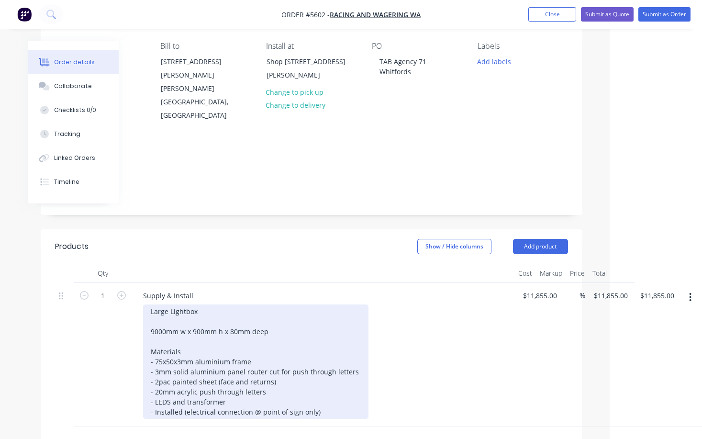
scroll to position [114, 92]
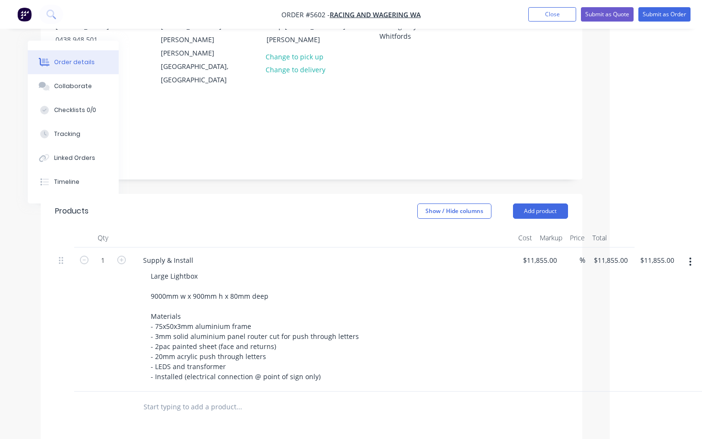
click at [692, 253] on button "button" at bounding box center [690, 261] width 22 height 17
click at [654, 299] on div "Duplicate" at bounding box center [656, 306] width 74 height 14
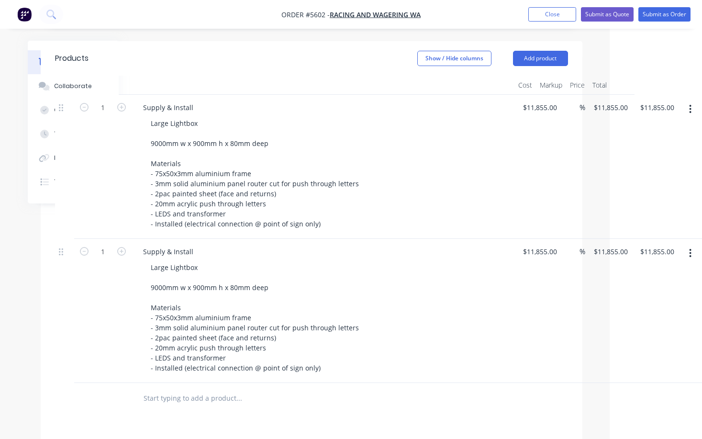
scroll to position [266, 92]
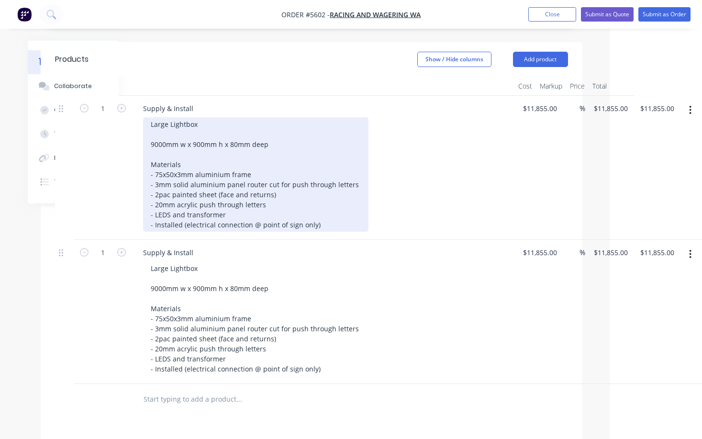
click at [213, 117] on div "Large Lightbox 9000mm w x 900mm h x 80mm deep Materials - 75x50x3mm aluminium f…" at bounding box center [255, 174] width 225 height 114
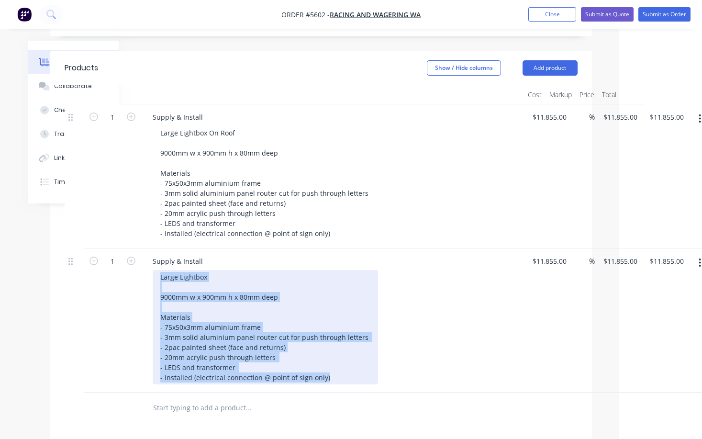
drag, startPoint x: 328, startPoint y: 341, endPoint x: 77, endPoint y: 224, distance: 276.5
click at [77, 248] on div "1 Supply & Install Large Lightbox 9000mm w x 900mm h x 80mm deep Materials - 75…" at bounding box center [321, 320] width 513 height 144
paste div
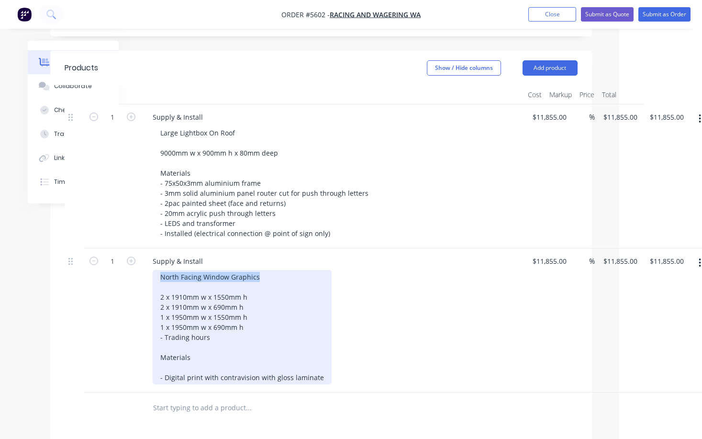
drag, startPoint x: 262, startPoint y: 236, endPoint x: 144, endPoint y: 236, distance: 117.2
click at [144, 248] on div "Supply & Install North Facing Window Graphics 2 x 1910mm w x 1550mm h 2 x 1910m…" at bounding box center [332, 320] width 383 height 144
click at [268, 270] on div "North Facing Window Graphics 2 x 1910mm w x 1550mm h 2 x 1910mm w x 690mm h 1 x…" at bounding box center [242, 327] width 179 height 114
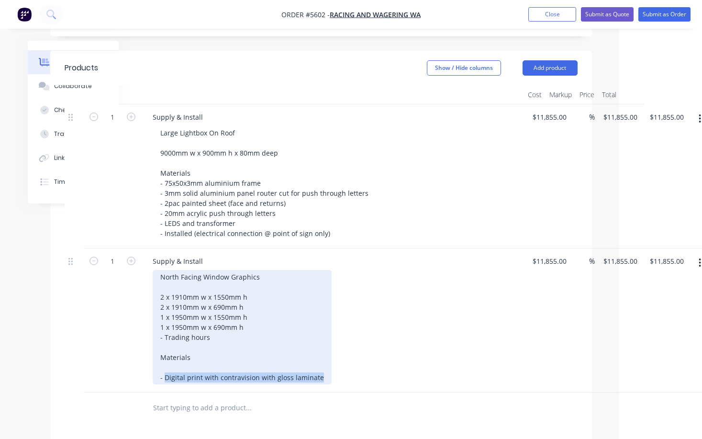
drag, startPoint x: 320, startPoint y: 336, endPoint x: 164, endPoint y: 335, distance: 156.9
click at [164, 335] on div "North Facing Window Graphics 2 x 1910mm w x 1550mm h 2 x 1910mm w x 690mm h 1 x…" at bounding box center [242, 327] width 179 height 114
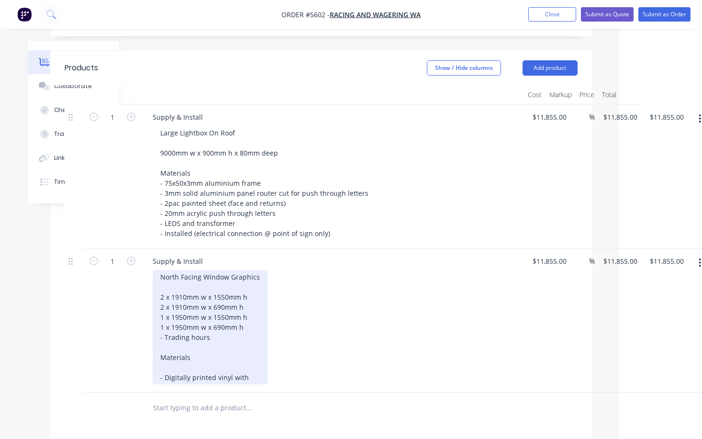
click at [212, 336] on div "North Facing Window Graphics 2 x 1910mm w x 1550mm h 2 x 1910mm w x 690mm h 1 x…" at bounding box center [210, 327] width 115 height 114
click at [279, 334] on div "North Facing Window Graphics 2 x 1910mm w x 1550mm h 2 x 1910mm w x 690mm h 1 x…" at bounding box center [221, 327] width 137 height 114
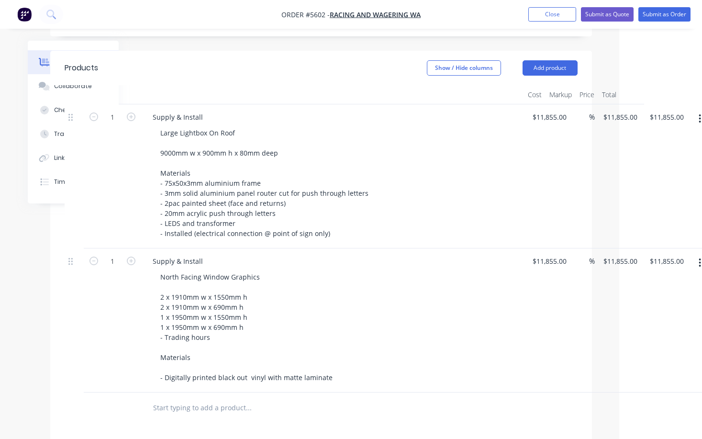
click at [384, 339] on div "North Facing Window Graphics 2 x 1910mm w x 1550mm h 2 x 1910mm w x 690mm h 1 x…" at bounding box center [336, 327] width 367 height 114
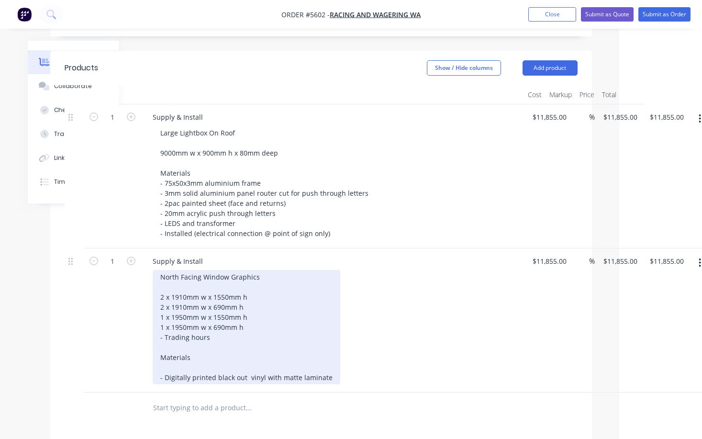
click at [157, 335] on div "North Facing Window Graphics 2 x 1910mm w x 1550mm h 2 x 1910mm w x 690mm h 1 x…" at bounding box center [247, 327] width 188 height 114
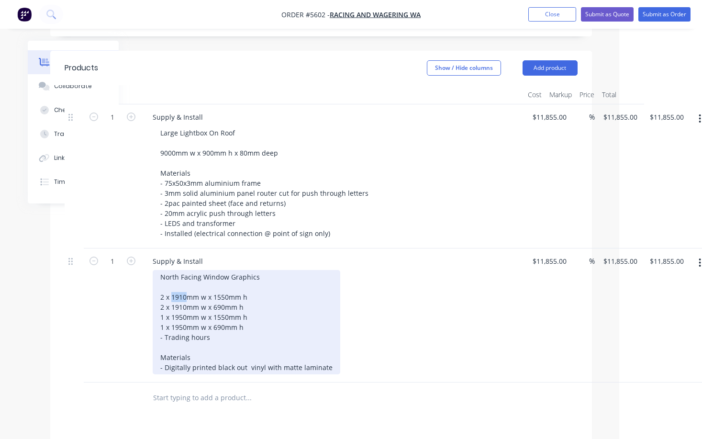
drag, startPoint x: 185, startPoint y: 256, endPoint x: 172, endPoint y: 256, distance: 12.4
click at [172, 270] on div "North Facing Window Graphics 2 x 1910mm w x 1550mm h 2 x 1910mm w x 690mm h 1 x…" at bounding box center [247, 322] width 188 height 104
drag, startPoint x: 228, startPoint y: 258, endPoint x: 212, endPoint y: 258, distance: 16.3
click at [212, 270] on div "North Facing Window Graphics 2 x 1350mm w x 1550mm h 2 x 1910mm w x 690mm h 1 x…" at bounding box center [247, 322] width 188 height 104
drag, startPoint x: 163, startPoint y: 257, endPoint x: 157, endPoint y: 257, distance: 5.7
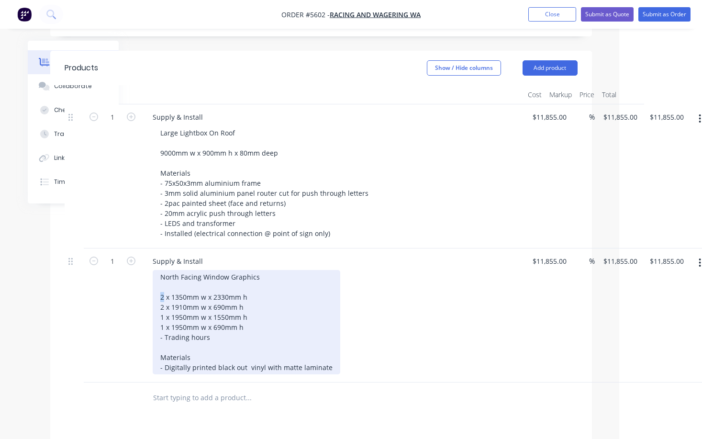
click at [158, 270] on div "North Facing Window Graphics 2 x 1350mm w x 2330mm h 2 x 1910mm w x 690mm h 1 x…" at bounding box center [247, 322] width 188 height 104
drag, startPoint x: 219, startPoint y: 297, endPoint x: 149, endPoint y: 297, distance: 69.8
click at [149, 297] on div "Supply & Install North Facing Window Graphics 3 x 1350mm w x 2330mm h 2 x 1910m…" at bounding box center [332, 315] width 383 height 134
drag, startPoint x: 240, startPoint y: 256, endPoint x: 135, endPoint y: 258, distance: 104.8
click at [134, 258] on div "1 Supply & Install North Facing Window Graphics 3 x 1350mm w x 2330mm h 2 x 191…" at bounding box center [321, 315] width 513 height 134
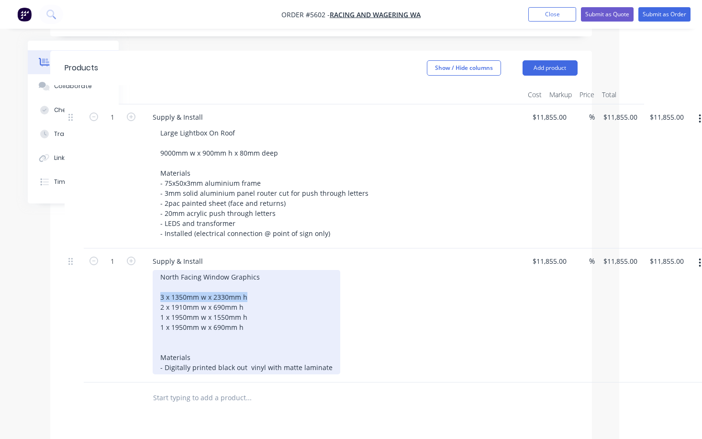
copy div "3 x 1350mm w x 2330mm h"
drag, startPoint x: 249, startPoint y: 266, endPoint x: 116, endPoint y: 268, distance: 132.5
click at [116, 268] on div "1 Supply & Install North Facing Window Graphics 3 x 1350mm w x 2330mm h 2 x 191…" at bounding box center [321, 315] width 513 height 134
drag, startPoint x: 163, startPoint y: 266, endPoint x: 150, endPoint y: 266, distance: 12.9
click at [150, 266] on div "Supply & Install North Facing Window Graphics 3 x 1350mm w x 2330mm h 3 x 1350m…" at bounding box center [332, 315] width 383 height 134
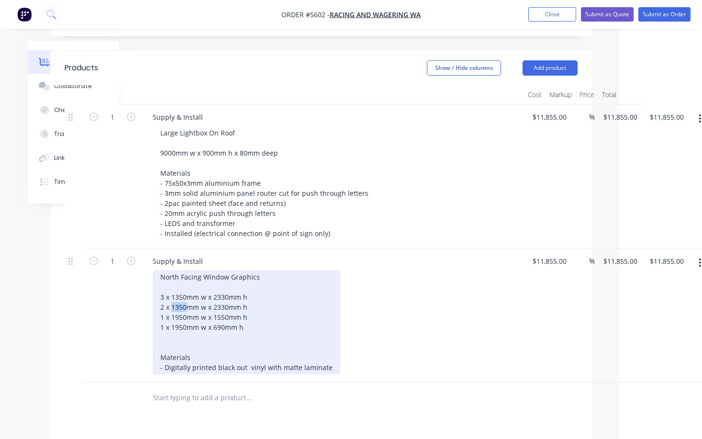
drag, startPoint x: 186, startPoint y: 265, endPoint x: 172, endPoint y: 265, distance: 14.4
click at [172, 270] on div "North Facing Window Graphics 3 x 1350mm w x 2330mm h 2 x 1350mm w x 2330mm h 1 …" at bounding box center [247, 322] width 188 height 104
drag, startPoint x: 248, startPoint y: 291, endPoint x: 131, endPoint y: 281, distance: 117.6
click at [131, 280] on div "1 Supply & Install North Facing Window Graphics 3 x 1350mm w x 2330mm h 2 x 147…" at bounding box center [321, 315] width 513 height 134
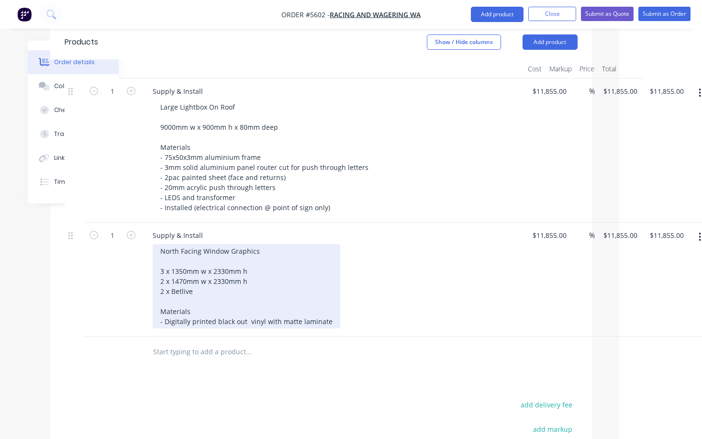
scroll to position [272, 83]
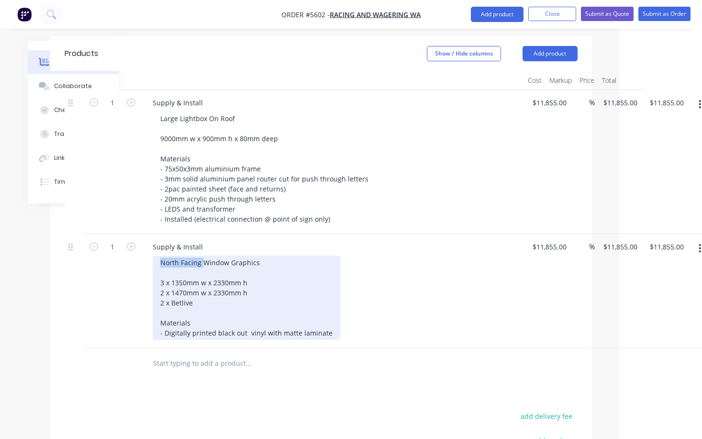
drag, startPoint x: 203, startPoint y: 222, endPoint x: 154, endPoint y: 223, distance: 49.8
click at [154, 255] on div "North Facing Window Graphics 3 x 1350mm w x 2330mm h 2 x 1470mm w x 2330mm h 2 …" at bounding box center [247, 297] width 188 height 84
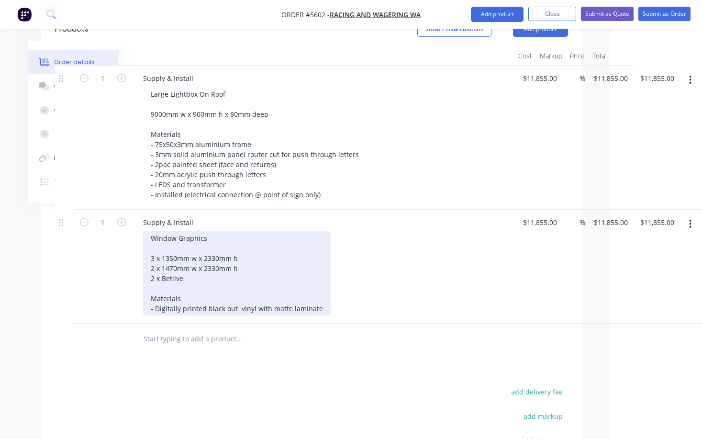
scroll to position [296, 92]
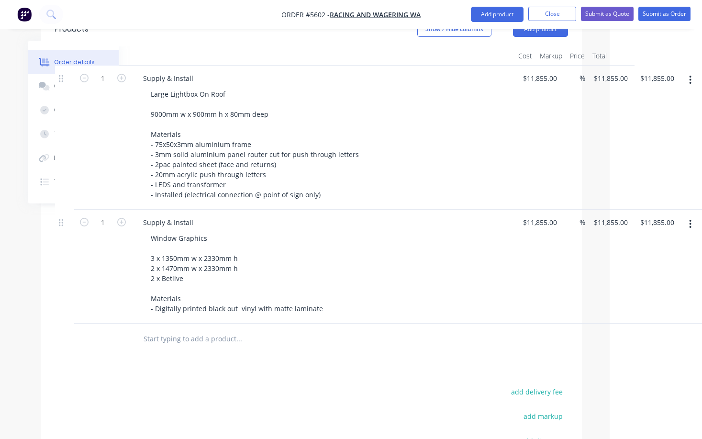
click at [690, 219] on icon "button" at bounding box center [690, 224] width 2 height 11
click at [649, 261] on div "Duplicate" at bounding box center [656, 268] width 74 height 14
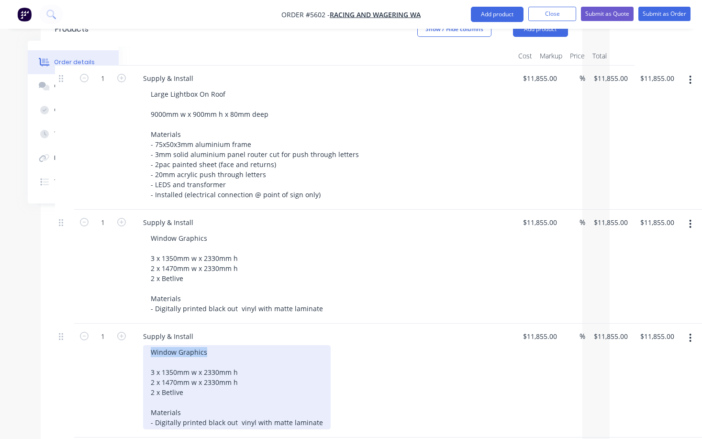
drag, startPoint x: 210, startPoint y: 310, endPoint x: 127, endPoint y: 310, distance: 82.7
click at [127, 323] on div "1 Supply & Install Window Graphics 3 x 1350mm w x 2330mm h 2 x 1470mm w x 2330m…" at bounding box center [311, 380] width 513 height 114
drag, startPoint x: 155, startPoint y: 332, endPoint x: 147, endPoint y: 332, distance: 8.1
click at [147, 345] on div "Lightbox Above Entrance 3 x 1350mm w x 2330mm h 2 x 1470mm w x 2330mm h 2 x Bet…" at bounding box center [237, 387] width 188 height 84
drag, startPoint x: 177, startPoint y: 331, endPoint x: 163, endPoint y: 331, distance: 13.9
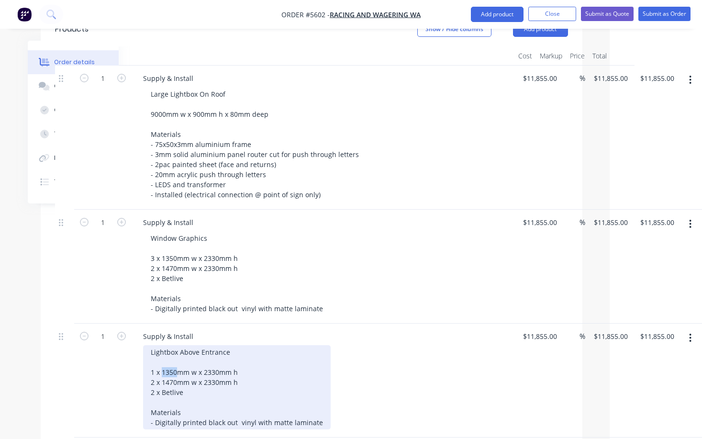
click at [163, 345] on div "Lightbox Above Entrance 1 x 1350mm w x 2330mm h 2 x 1470mm w x 2330mm h 2 x Bet…" at bounding box center [237, 387] width 188 height 84
drag, startPoint x: 218, startPoint y: 328, endPoint x: 204, endPoint y: 328, distance: 13.9
click at [204, 345] on div "Lightbox Above Entrance 1 x 1740mm w x 2330mm h 2 x 1470mm w x 2330mm h 2 x Bet…" at bounding box center [237, 387] width 188 height 84
drag, startPoint x: 193, startPoint y: 352, endPoint x: 140, endPoint y: 344, distance: 53.7
click at [140, 344] on div "Supply & Install Lightbox Above Entrance 1 x 1740mm w x 540mm h 2 x 1470mm w x …" at bounding box center [323, 380] width 383 height 114
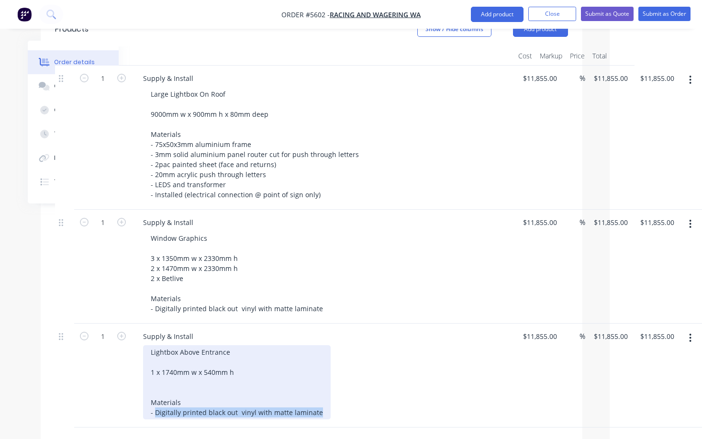
drag, startPoint x: 156, startPoint y: 373, endPoint x: 354, endPoint y: 384, distance: 198.3
click at [354, 384] on div "Supply & Install Lightbox Above Entrance 1 x 1740mm w x 540mm h Materials - Dig…" at bounding box center [323, 375] width 383 height 104
click at [225, 358] on div "Lightbox Above Entrance 1 x 1740mm w x 540mm h Materials - Digitally printed bl…" at bounding box center [237, 382] width 188 height 74
drag, startPoint x: 234, startPoint y: 372, endPoint x: 155, endPoint y: 372, distance: 78.9
click at [155, 372] on div "Lightbox Above Entrance 1 x 1740mm w x 540mm h Materials - Digitally printed bl…" at bounding box center [237, 382] width 188 height 74
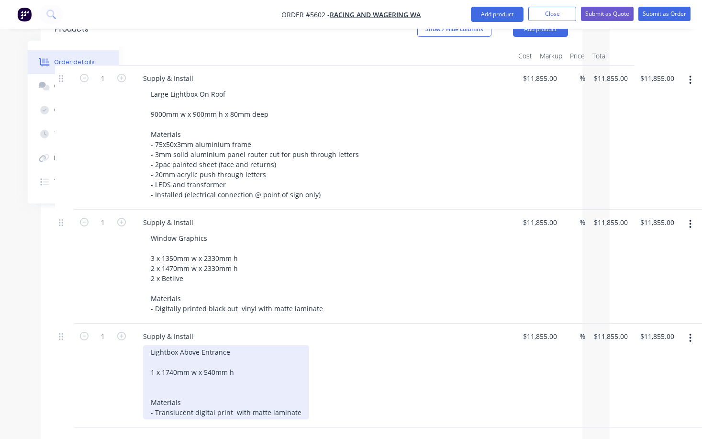
click at [295, 372] on div "Lightbox Above Entrance 1 x 1740mm w x 540mm h Materials - Translucent digital …" at bounding box center [226, 382] width 166 height 74
click at [232, 370] on div "Lightbox Above Entrance 1 x 1740mm w x 540mm h Materials - Translucent digital …" at bounding box center [226, 387] width 166 height 84
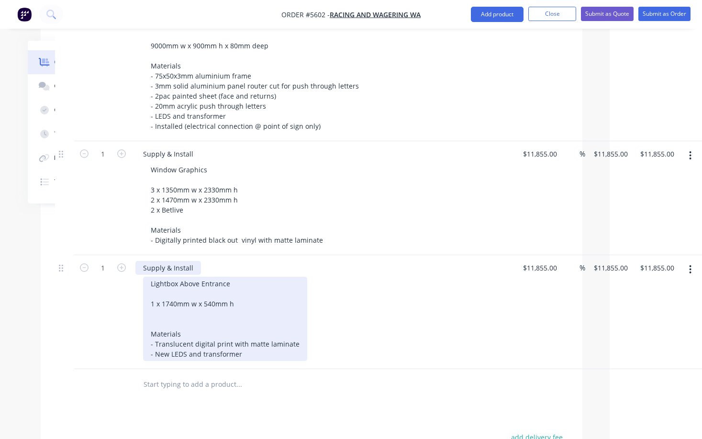
scroll to position [397, 92]
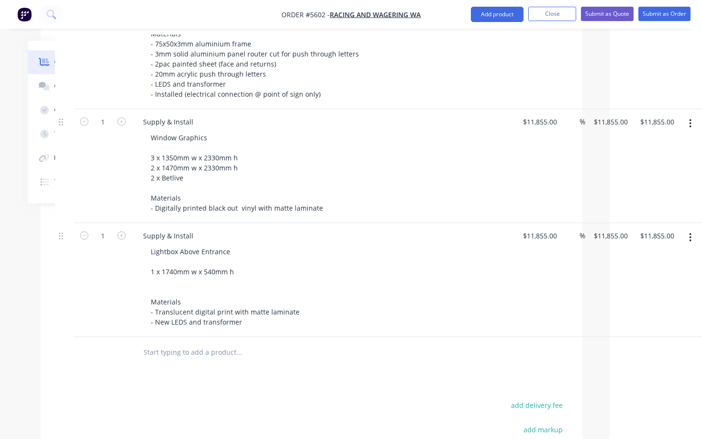
click at [190, 342] on input "text" at bounding box center [238, 351] width 191 height 19
paste input "Engineering and drawings"
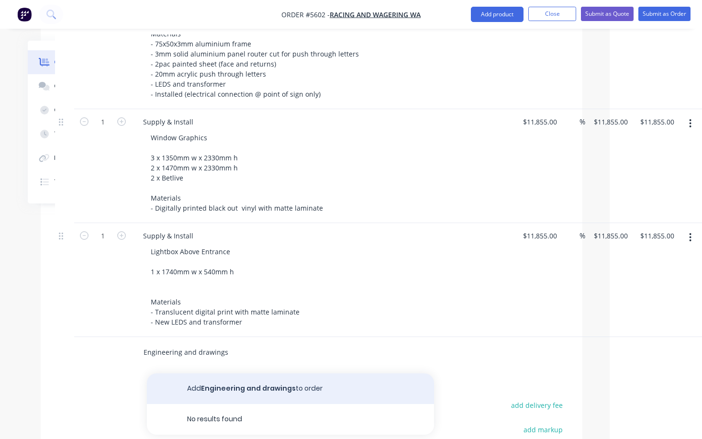
type input "Engineering and drawings"
click at [226, 373] on button "Add Engineering and drawings to order" at bounding box center [290, 388] width 287 height 31
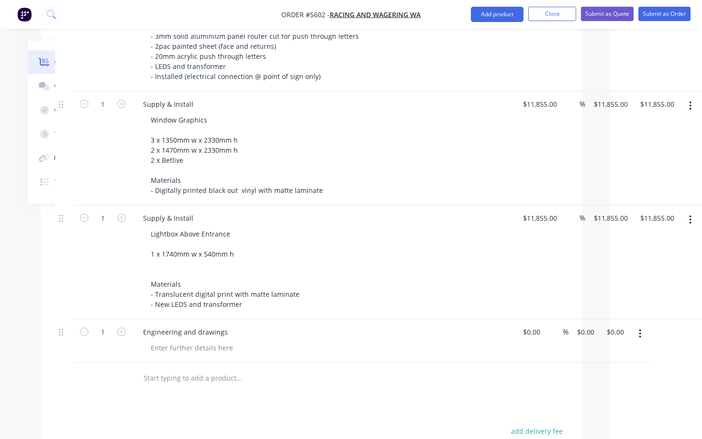
scroll to position [420, 92]
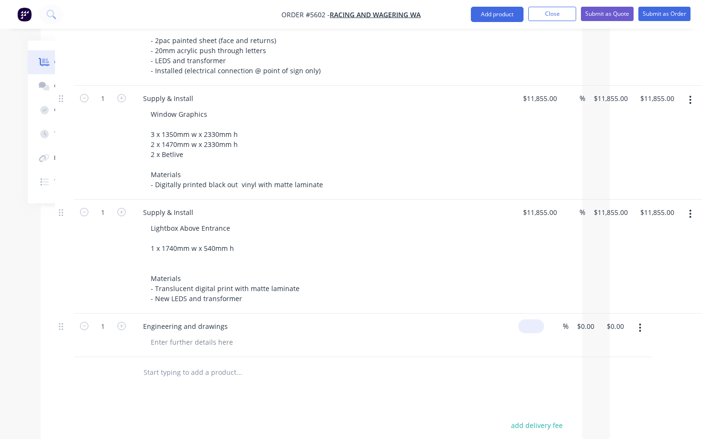
click at [531, 319] on input at bounding box center [533, 326] width 22 height 14
type input "$1,350.00"
click at [389, 357] on div at bounding box center [304, 372] width 344 height 31
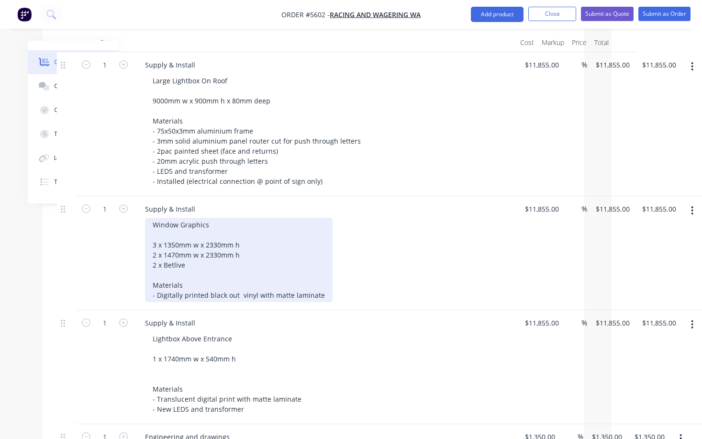
scroll to position [321, 90]
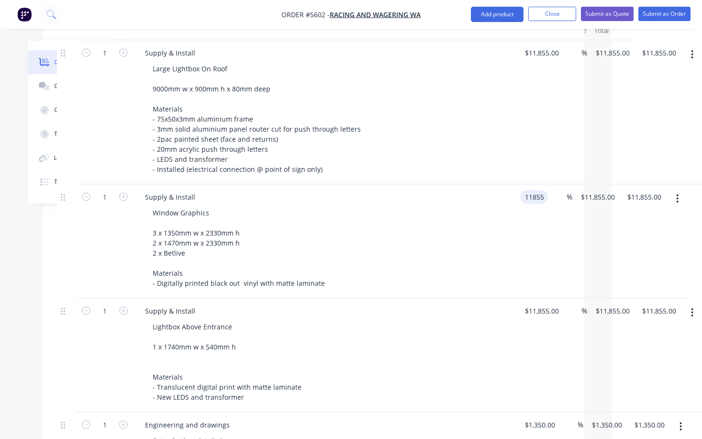
click at [543, 190] on input "11855" at bounding box center [536, 197] width 24 height 14
type input "$2,115.00"
click at [482, 206] on div "Window Graphics 3 x 1350mm w x 2330mm h 2 x 1470mm w x 2330mm h 2 x Betlive Mat…" at bounding box center [328, 248] width 367 height 84
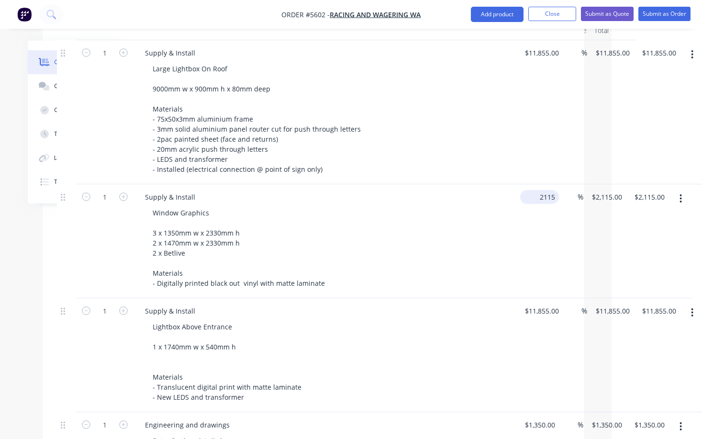
click at [534, 190] on input "2115" at bounding box center [541, 197] width 35 height 14
click at [534, 190] on input "2115" at bounding box center [534, 197] width 20 height 14
type input "$3,215.00"
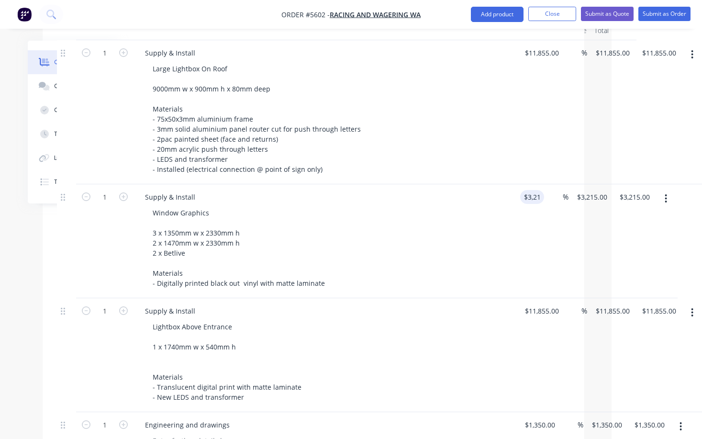
click at [465, 206] on div "Window Graphics 3 x 1350mm w x 2330mm h 2 x 1470mm w x 2330mm h 2 x Betlive Mat…" at bounding box center [328, 248] width 367 height 84
click at [543, 304] on input "11855" at bounding box center [536, 311] width 24 height 14
type input "$650.00"
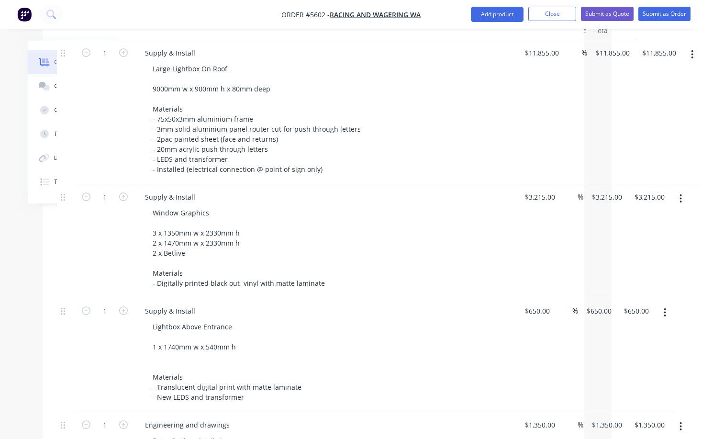
click at [448, 320] on div "Lightbox Above Entrance 1 x 1740mm w x 540mm h Materials - Translucent digital …" at bounding box center [328, 362] width 367 height 84
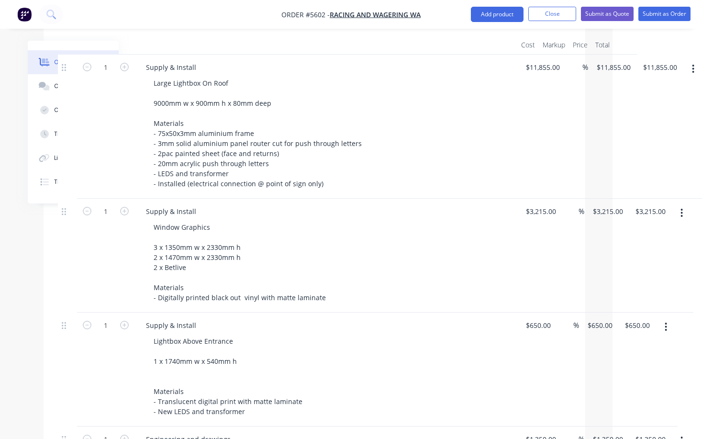
scroll to position [309, 89]
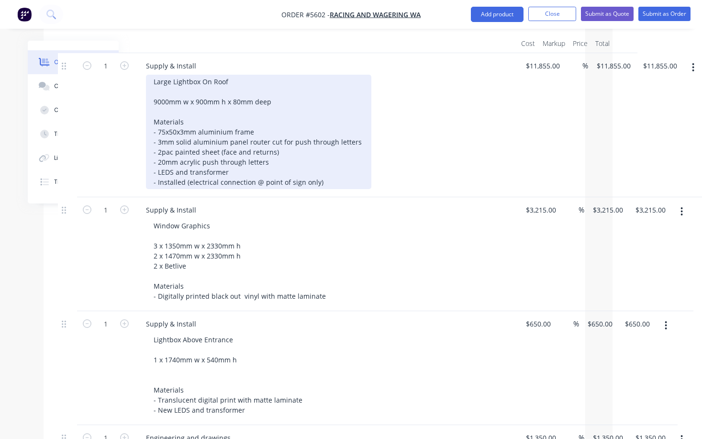
click at [320, 140] on div "Large Lightbox On Roof 9000mm w x 900mm h x 80mm deep Materials - 75x50x3mm alu…" at bounding box center [258, 132] width 225 height 114
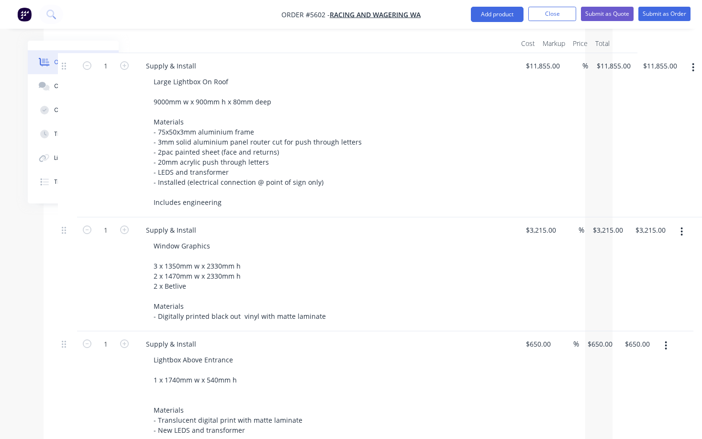
click at [326, 223] on div "Supply & Install" at bounding box center [325, 230] width 375 height 14
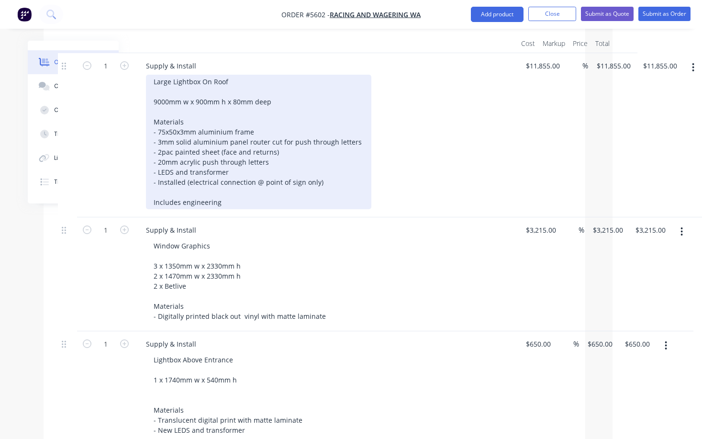
click at [239, 164] on div "Large Lightbox On Roof 9000mm w x 900mm h x 80mm deep Materials - 75x50x3mm alu…" at bounding box center [258, 142] width 225 height 134
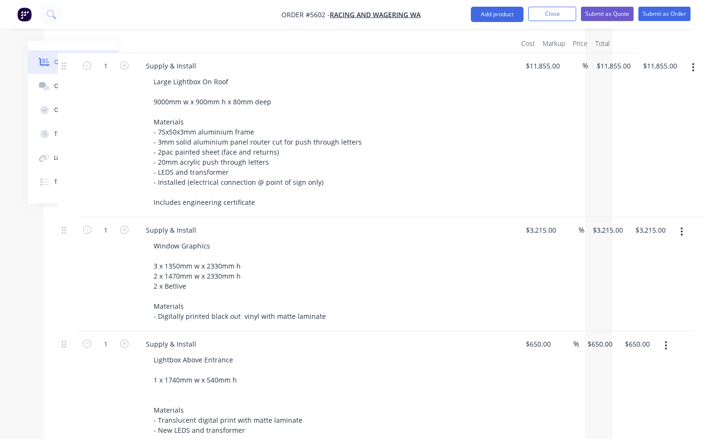
click at [319, 223] on div "Supply & Install" at bounding box center [325, 230] width 375 height 14
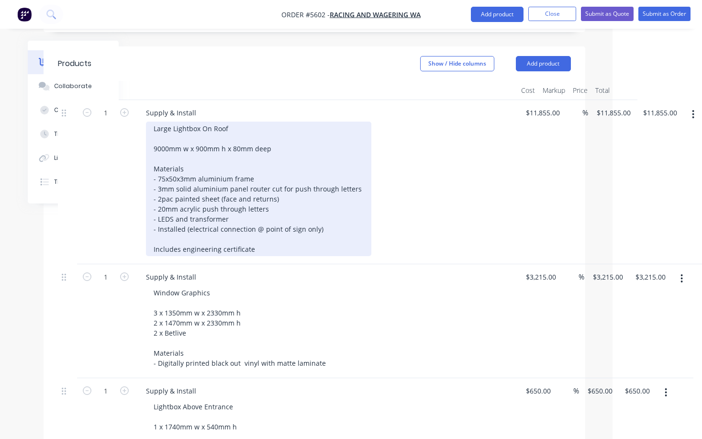
scroll to position [248, 89]
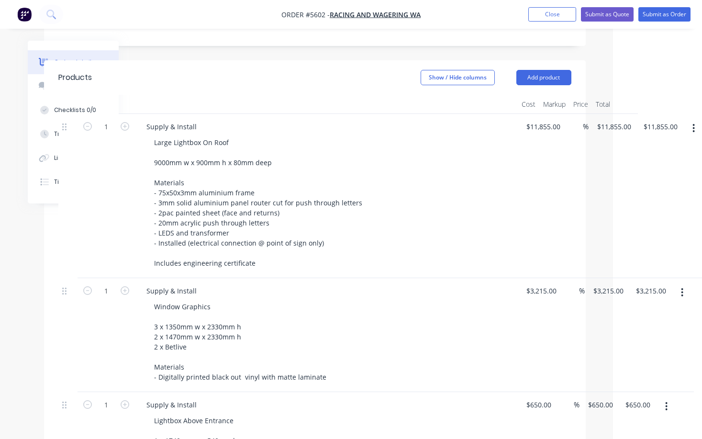
click at [441, 278] on div "Supply & Install Window Graphics 3 x 1350mm w x 2330mm h 2 x 1470mm w x 2330mm …" at bounding box center [326, 335] width 383 height 114
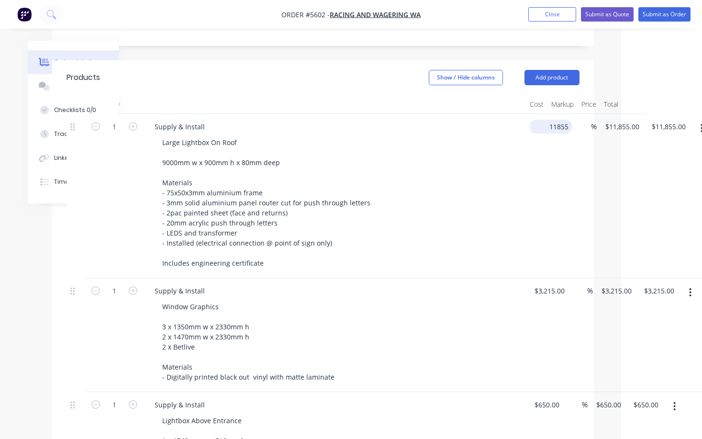
click at [537, 120] on input "11855" at bounding box center [552, 127] width 39 height 14
click at [541, 120] on input "11855" at bounding box center [545, 127] width 24 height 14
click at [544, 120] on input "11855" at bounding box center [545, 127] width 24 height 14
click at [541, 120] on input "11855" at bounding box center [545, 127] width 24 height 14
click at [551, 114] on div "$11,855.00 $11,855.00" at bounding box center [549, 196] width 46 height 164
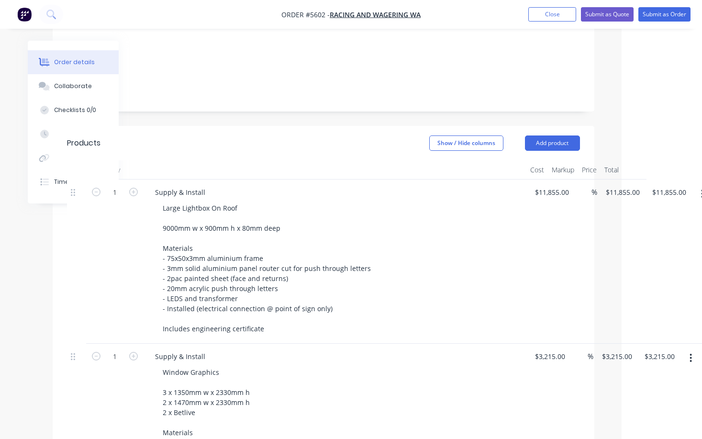
scroll to position [147, 80]
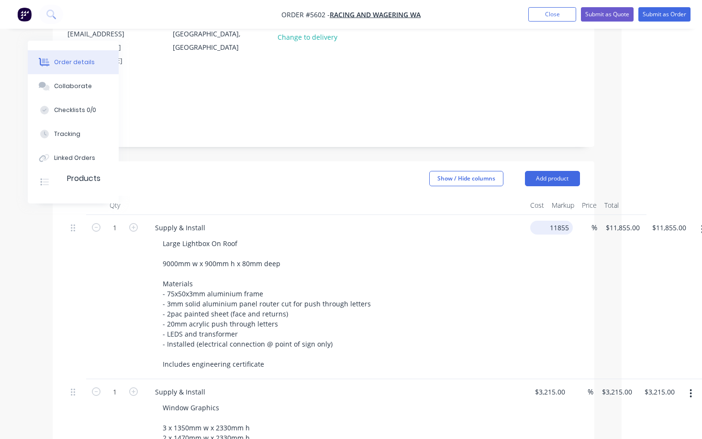
click at [545, 221] on input "11855" at bounding box center [553, 228] width 39 height 14
type input "$12,855.00"
click at [487, 240] on div "Large Lightbox On Roof 9000mm w x 900mm h x 80mm deep Materials - 75x50x3mm alu…" at bounding box center [338, 303] width 367 height 134
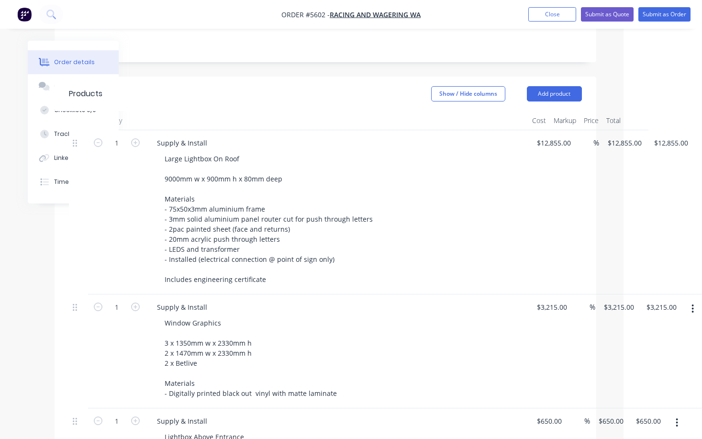
scroll to position [227, 78]
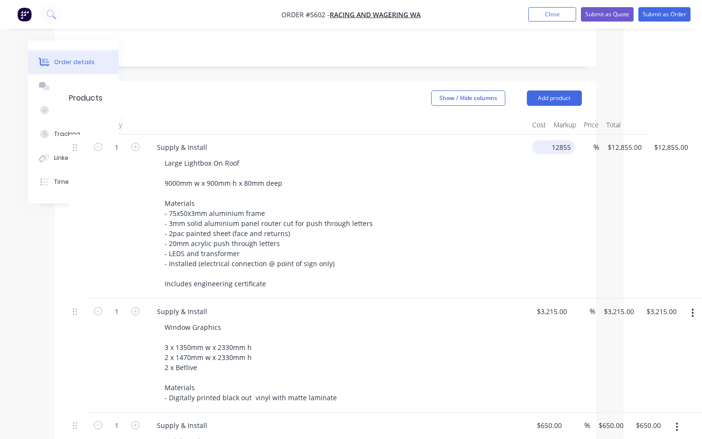
click at [550, 140] on input "12855" at bounding box center [555, 147] width 39 height 14
click at [545, 140] on input "12855" at bounding box center [548, 147] width 24 height 14
type input "$11,855.00"
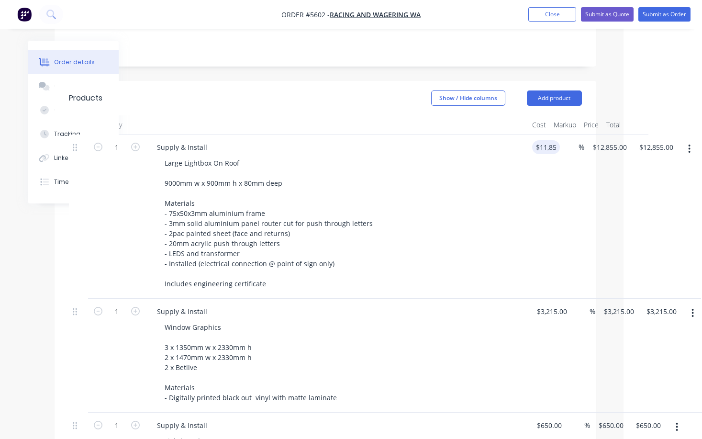
type input "$11,855.00"
click at [463, 191] on div "Large Lightbox On Roof 9000mm w x 900mm h x 80mm deep Materials - 75x50x3mm alu…" at bounding box center [340, 223] width 367 height 134
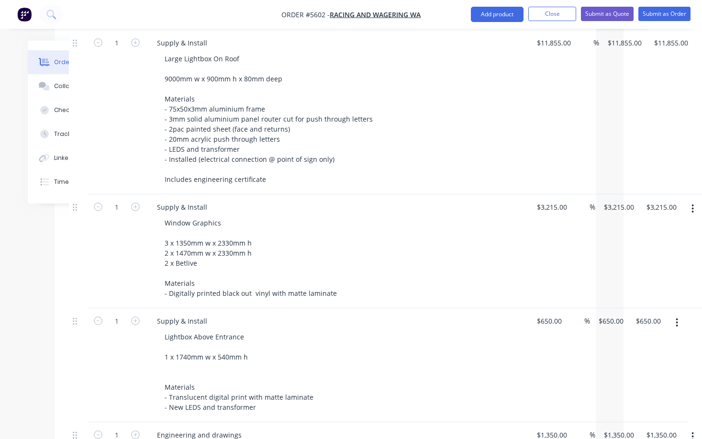
scroll to position [382, 78]
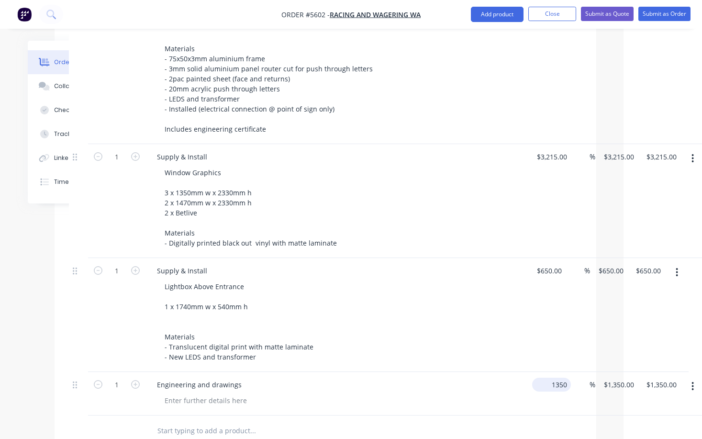
click at [551, 377] on input "1350" at bounding box center [553, 384] width 35 height 14
type input "$750.00"
click at [351, 421] on div at bounding box center [292, 430] width 287 height 19
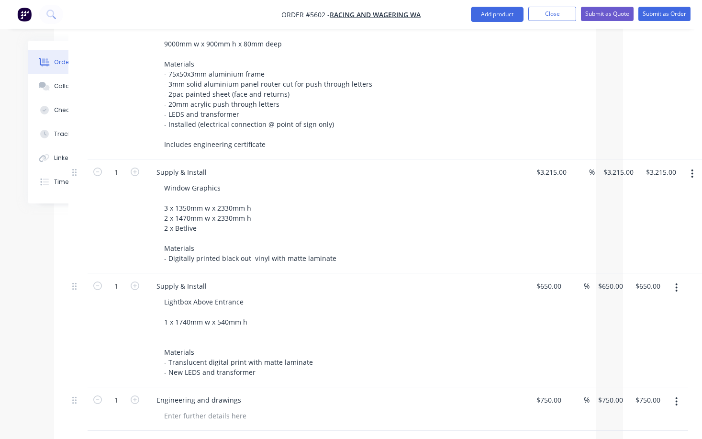
scroll to position [362, 79]
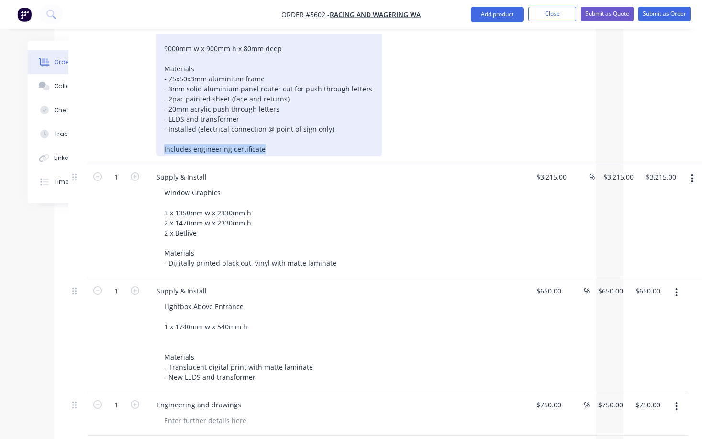
drag, startPoint x: 266, startPoint y: 109, endPoint x: 150, endPoint y: 108, distance: 116.2
click at [150, 108] on div "Supply & Install Large Lightbox On Roof 9000mm w x 900mm h x 80mm deep Material…" at bounding box center [336, 82] width 383 height 164
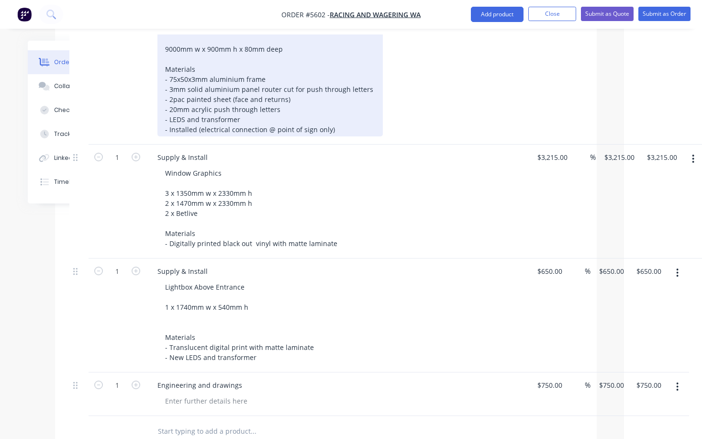
scroll to position [360, 78]
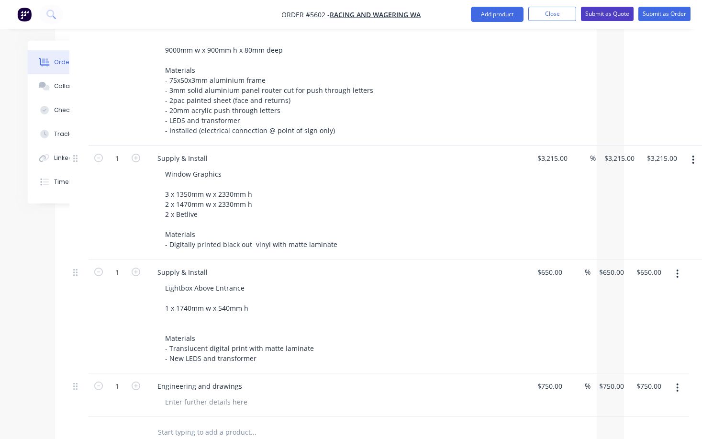
click at [607, 14] on button "Submit as Quote" at bounding box center [607, 14] width 53 height 14
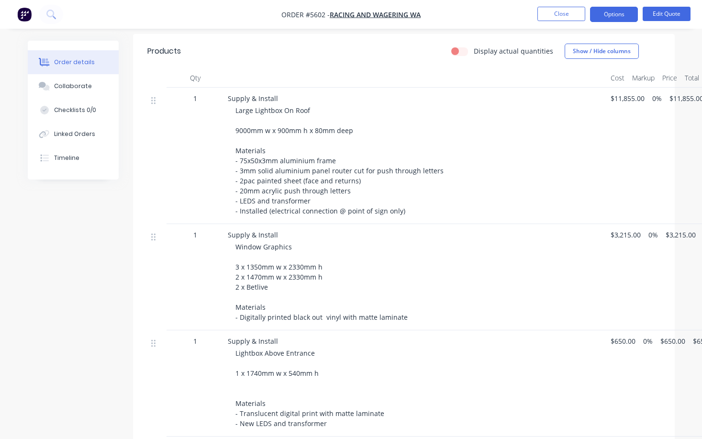
scroll to position [274, 0]
click at [298, 246] on div "Window Graphics 3 x 1350mm w x 2330mm h 2 x 1470mm w x 2330mm h 2 x Betlive Mat…" at bounding box center [418, 280] width 367 height 80
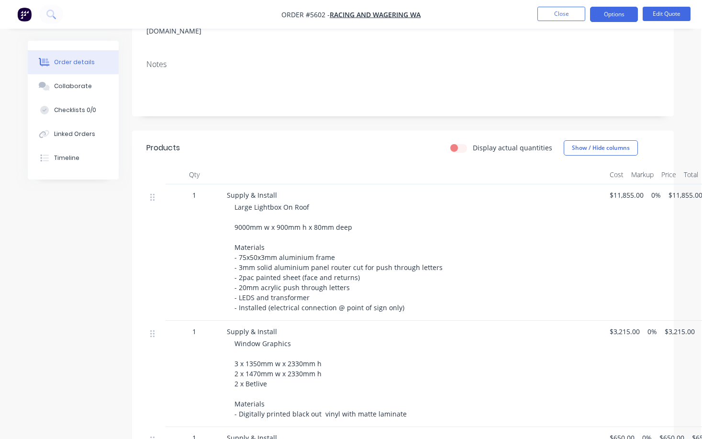
scroll to position [174, 0]
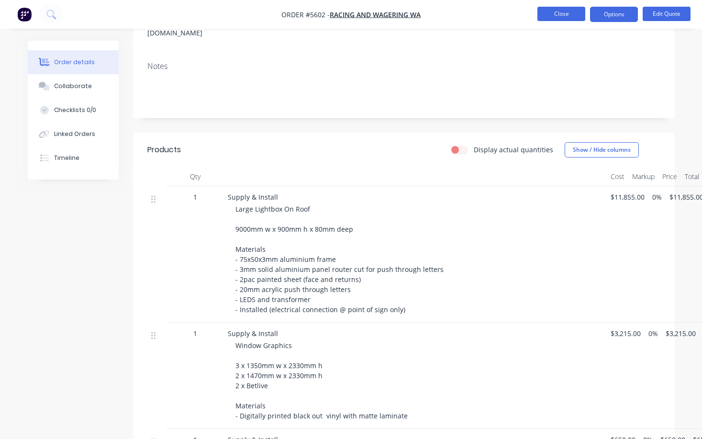
click at [559, 14] on button "Close" at bounding box center [561, 14] width 48 height 14
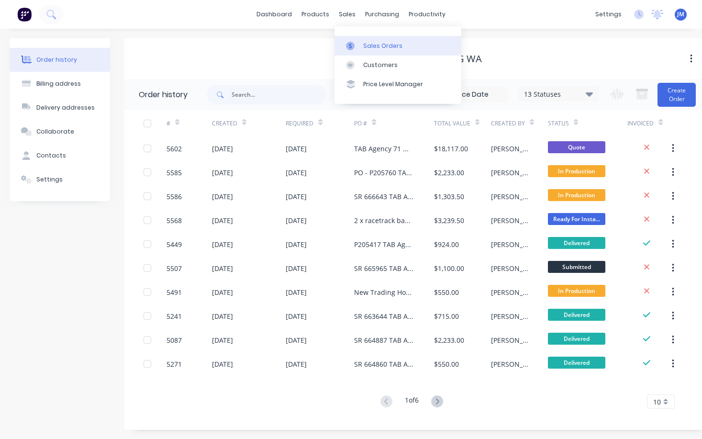
click at [375, 47] on div "Sales Orders" at bounding box center [382, 46] width 39 height 9
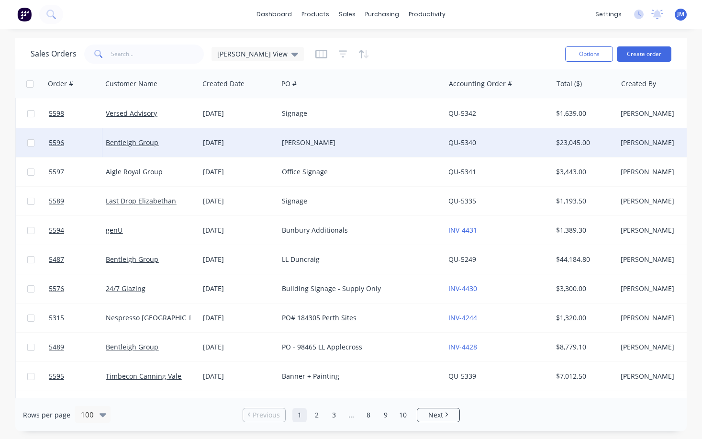
scroll to position [120, 0]
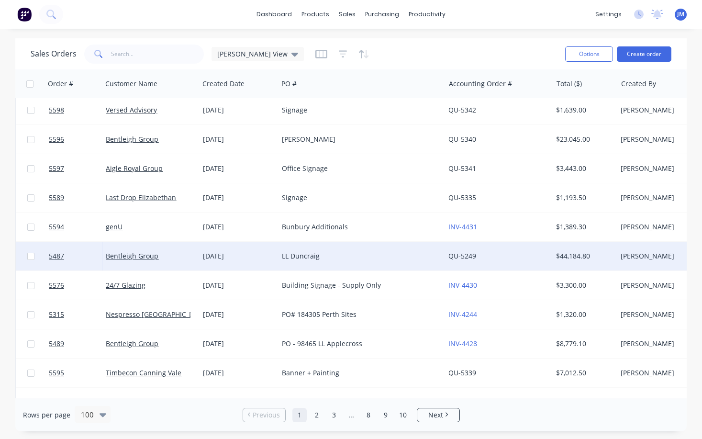
click at [306, 256] on div "LL Duncraig" at bounding box center [357, 256] width 151 height 10
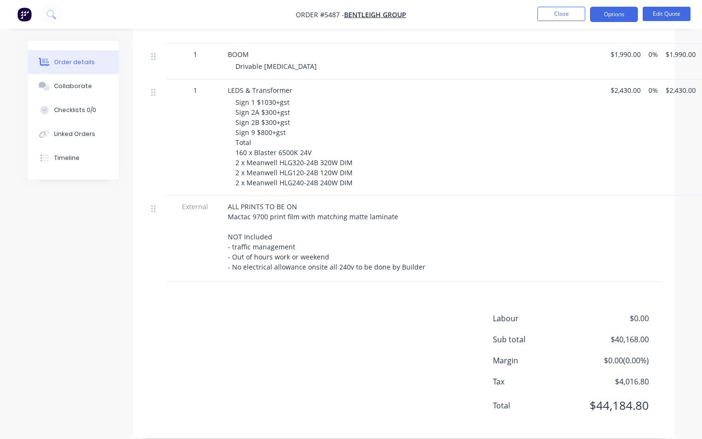
scroll to position [1877, 0]
click at [615, 16] on button "Options" at bounding box center [614, 14] width 48 height 15
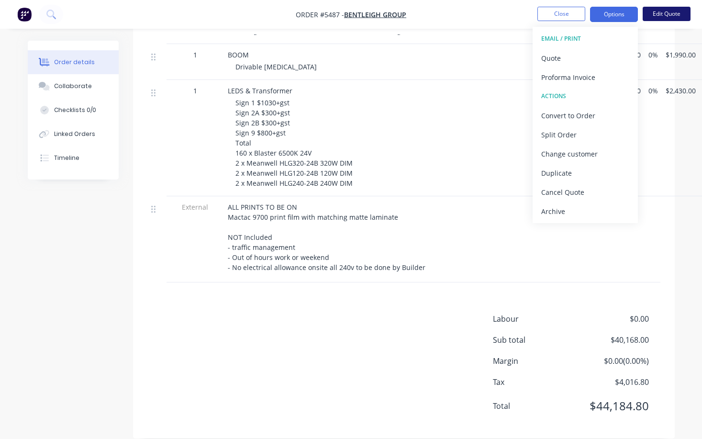
click at [668, 13] on button "Edit Quote" at bounding box center [666, 14] width 48 height 14
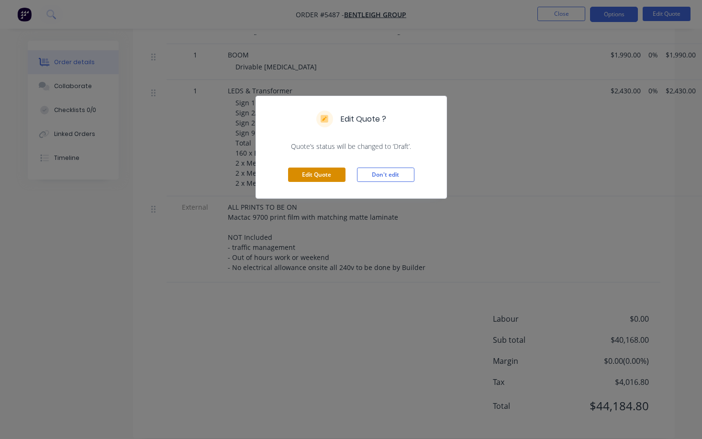
click at [331, 179] on button "Edit Quote" at bounding box center [316, 174] width 57 height 14
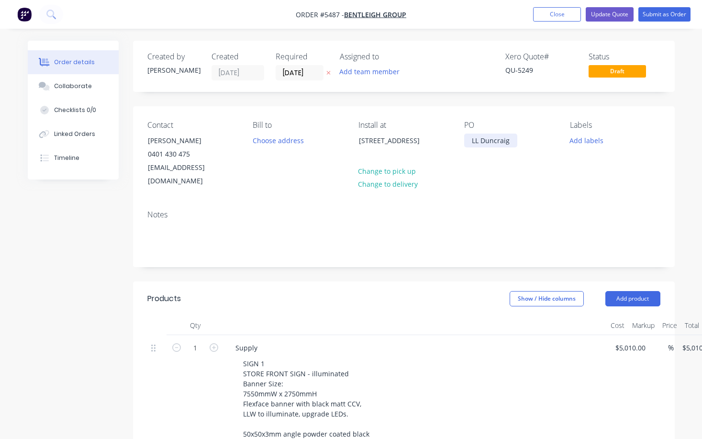
click at [470, 141] on div "LL Duncraig" at bounding box center [490, 140] width 53 height 14
click at [665, 18] on button "Submit as Order" at bounding box center [664, 14] width 52 height 14
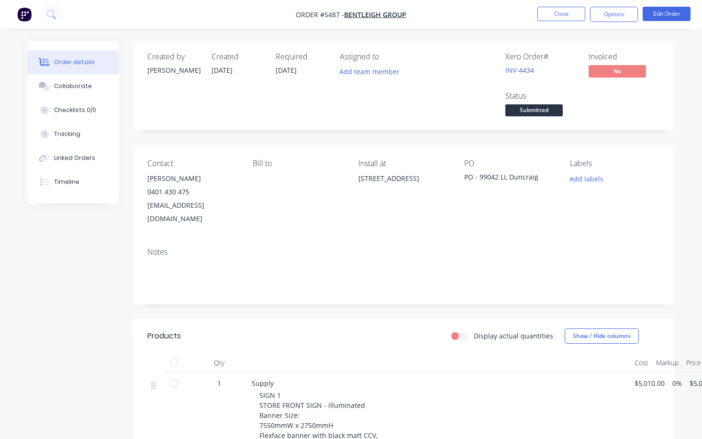
click at [537, 112] on span "Submitted" at bounding box center [533, 110] width 57 height 12
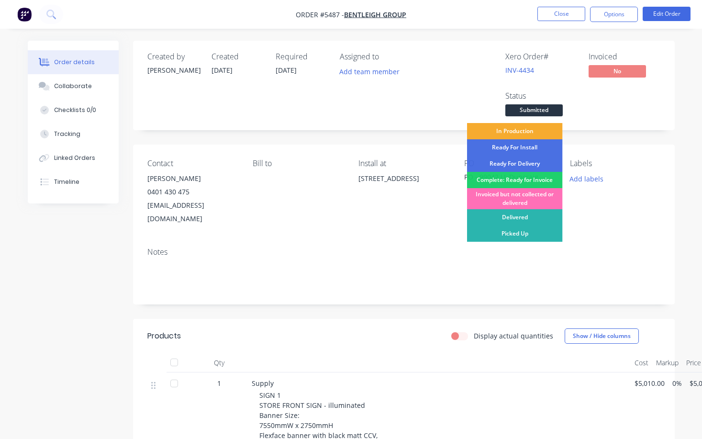
click at [533, 132] on div "In Production" at bounding box center [515, 131] width 96 height 16
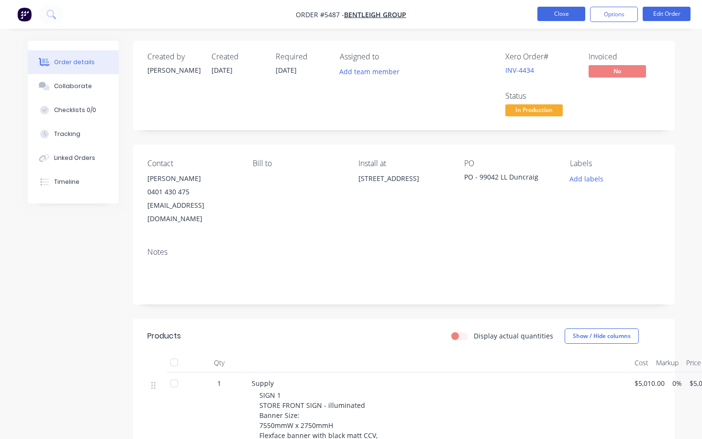
click at [561, 17] on button "Close" at bounding box center [561, 14] width 48 height 14
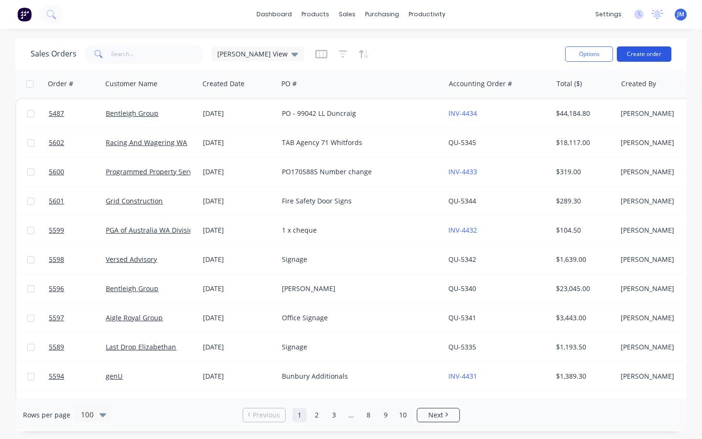
click at [651, 56] on button "Create order" at bounding box center [644, 53] width 55 height 15
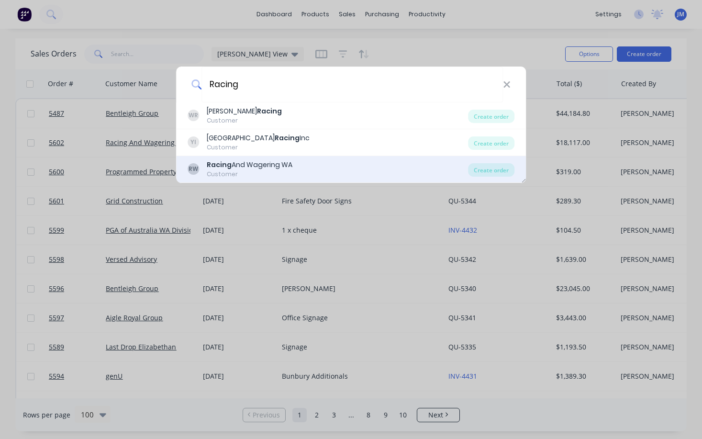
type input "Racing"
click at [270, 165] on div "Racing And Wagering WA" at bounding box center [250, 165] width 86 height 10
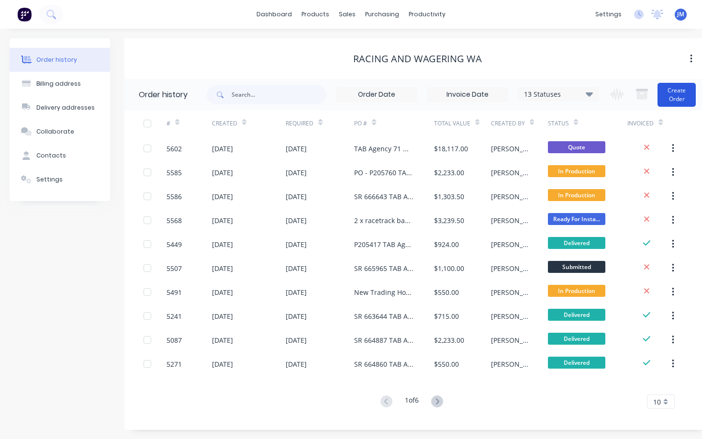
click at [681, 97] on button "Create Order" at bounding box center [676, 95] width 38 height 24
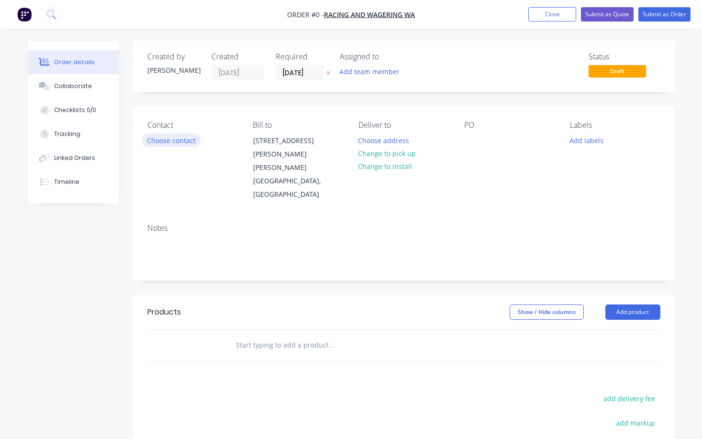
click at [156, 141] on button "Choose contact" at bounding box center [171, 139] width 59 height 13
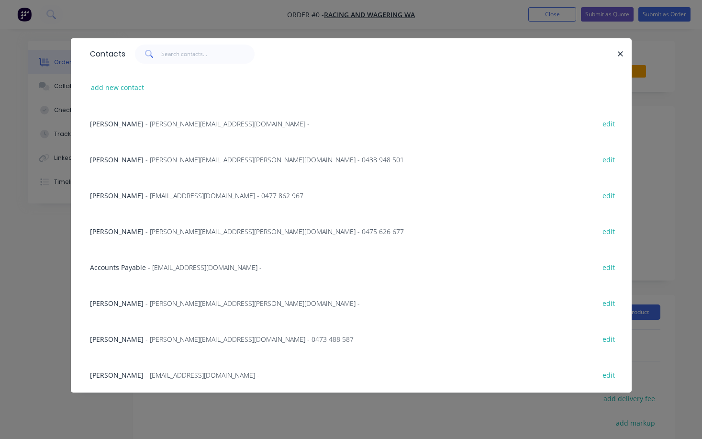
click at [155, 164] on span "- [PERSON_NAME][EMAIL_ADDRESS][PERSON_NAME][DOMAIN_NAME] - 0438 948 501" at bounding box center [274, 159] width 258 height 9
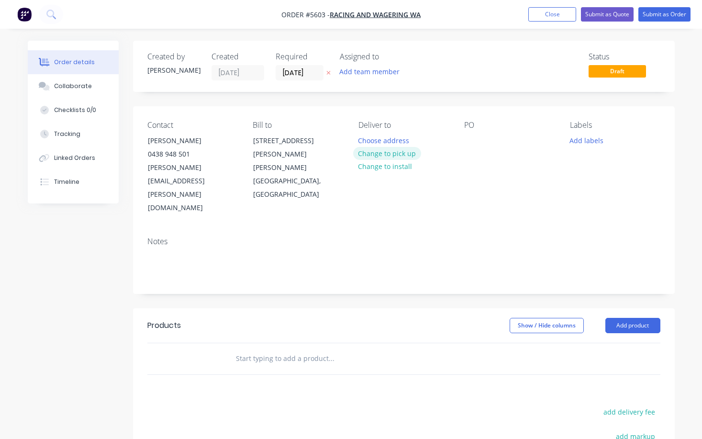
click at [396, 156] on button "Change to pick up" at bounding box center [387, 153] width 68 height 13
click at [468, 137] on div at bounding box center [471, 140] width 15 height 14
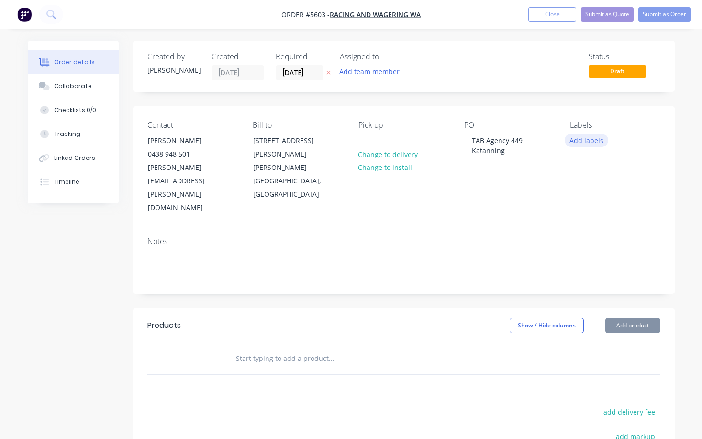
click at [579, 140] on button "Add labels" at bounding box center [586, 139] width 44 height 13
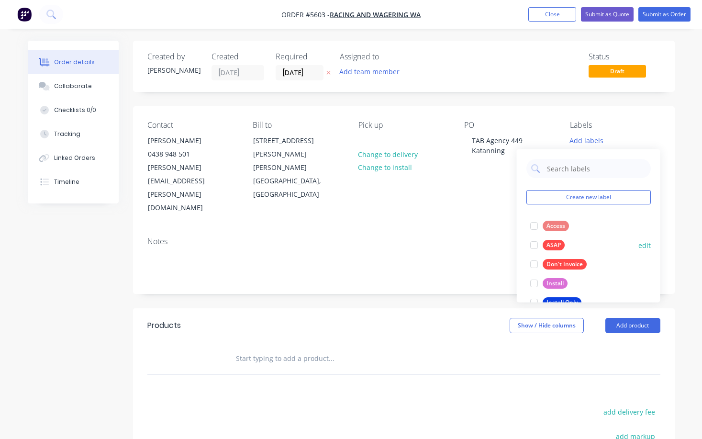
click at [564, 247] on button "ASAP" at bounding box center [547, 244] width 42 height 13
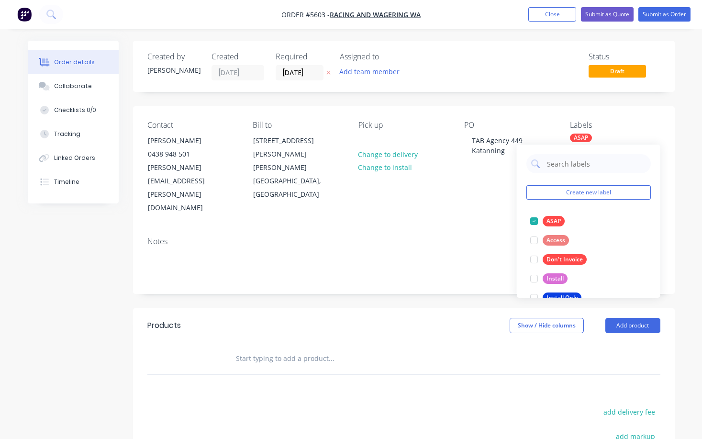
click at [475, 229] on div "Notes" at bounding box center [403, 261] width 541 height 64
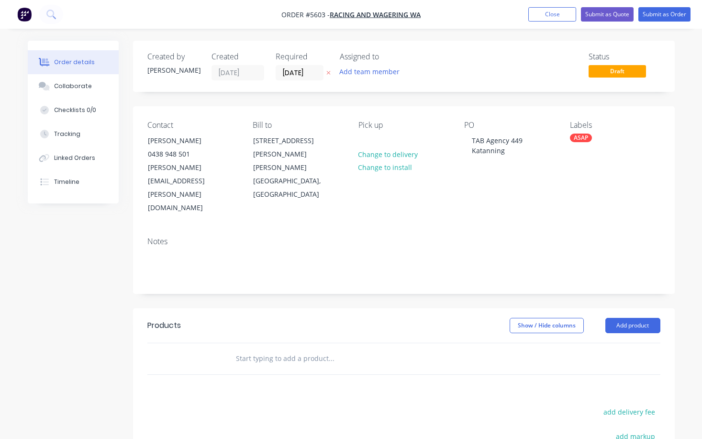
click at [590, 139] on div "ASAP" at bounding box center [581, 137] width 22 height 9
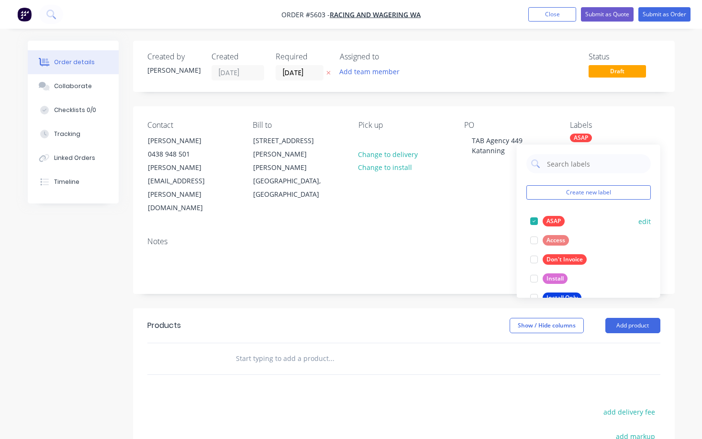
click at [557, 221] on div "ASAP" at bounding box center [553, 221] width 22 height 11
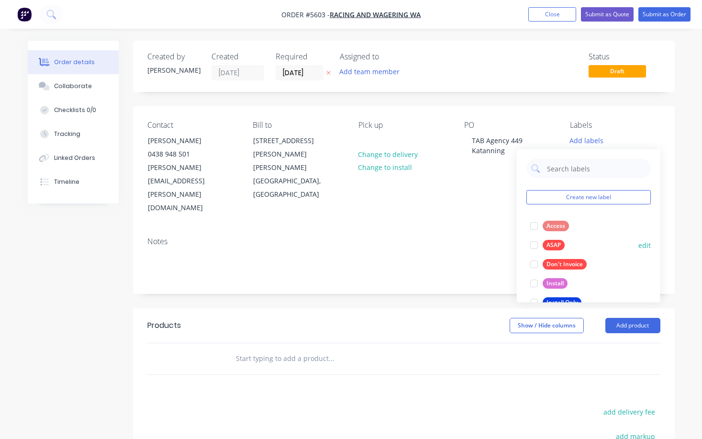
click at [554, 243] on div "ASAP" at bounding box center [553, 245] width 22 height 11
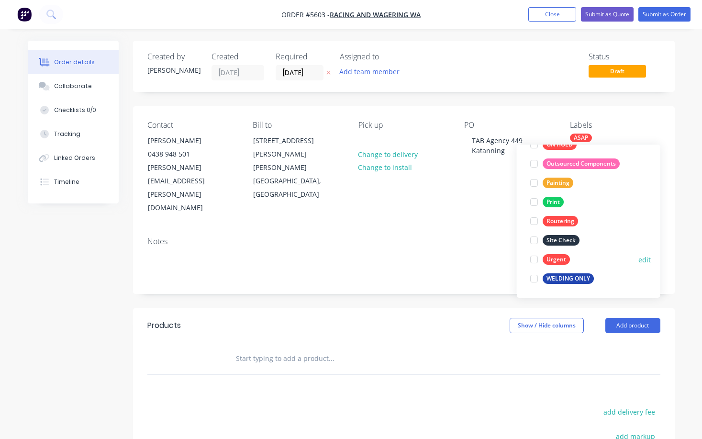
scroll to position [191, 0]
click at [554, 256] on div "Urgent" at bounding box center [555, 259] width 27 height 11
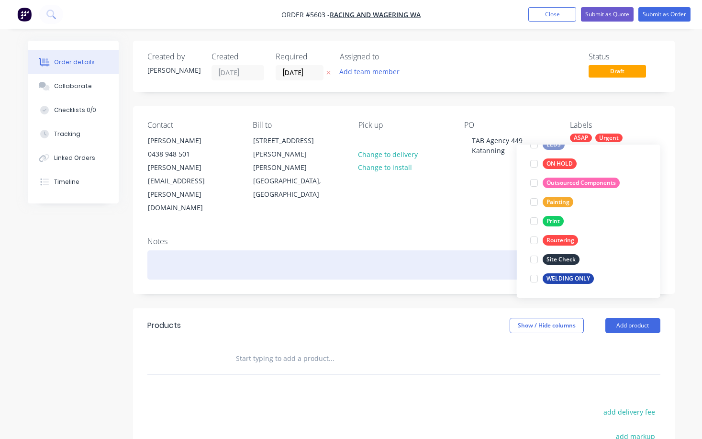
click at [396, 250] on div at bounding box center [403, 264] width 513 height 29
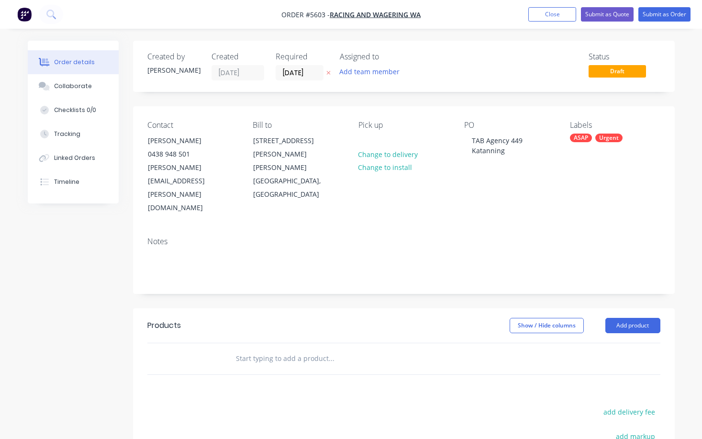
click at [287, 349] on input "text" at bounding box center [330, 358] width 191 height 19
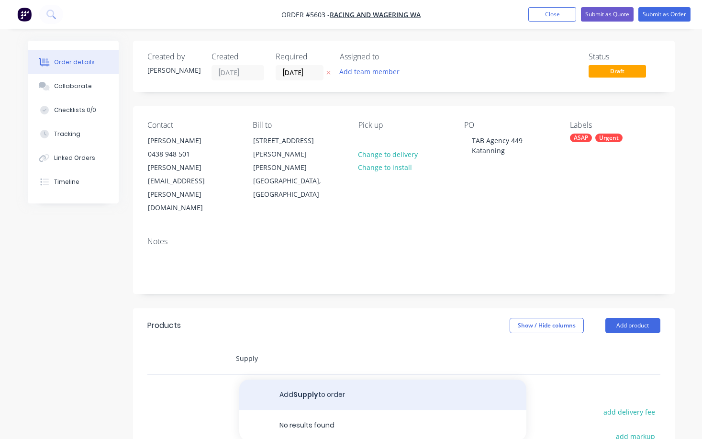
type input "Supply"
click at [329, 379] on button "Add Supply to order" at bounding box center [382, 394] width 287 height 31
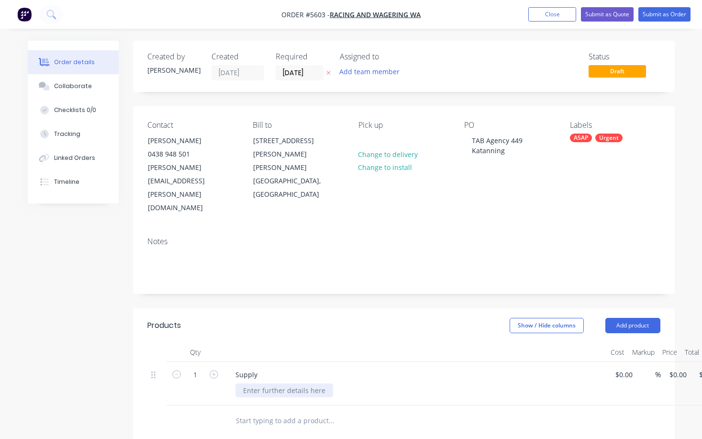
click at [271, 383] on div at bounding box center [284, 390] width 98 height 14
drag, startPoint x: 265, startPoint y: 353, endPoint x: 217, endPoint y: 353, distance: 47.4
click at [218, 362] on div "1 Supply 2 x 92 $0.00 $0.00 % $0.00 $0.00 $0.00 $0.00" at bounding box center [403, 384] width 513 height 44
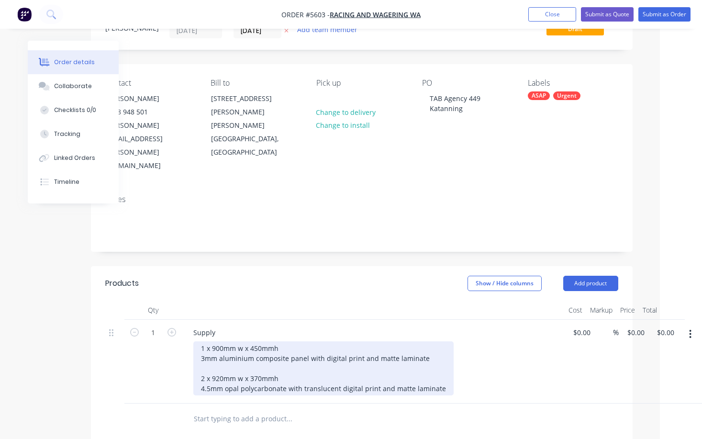
scroll to position [44, 40]
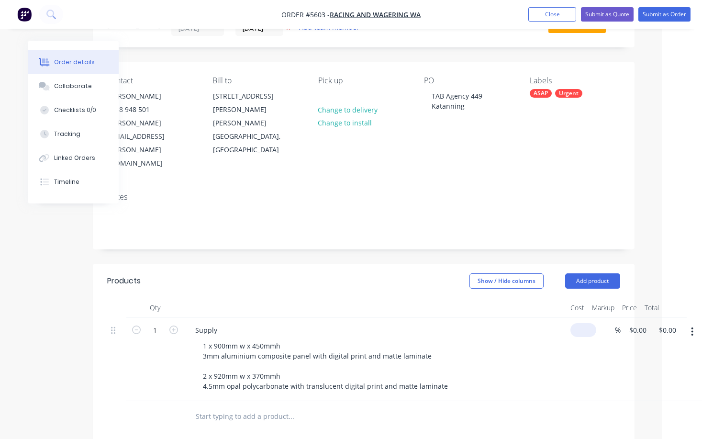
click at [578, 317] on div "$0.00" at bounding box center [581, 359] width 30 height 84
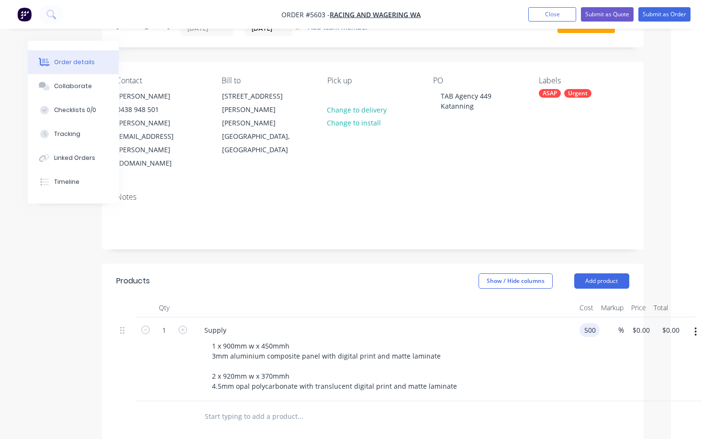
type input "$500.00"
click at [557, 339] on div "1 x 900mm w x 450mmh 3mm aluminium composite panel with digital print and matte…" at bounding box center [387, 366] width 367 height 54
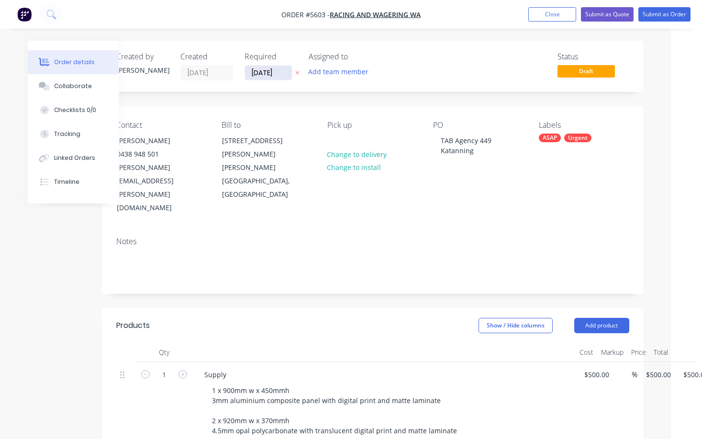
scroll to position [0, 31]
click at [263, 74] on input "[DATE]" at bounding box center [268, 73] width 47 height 14
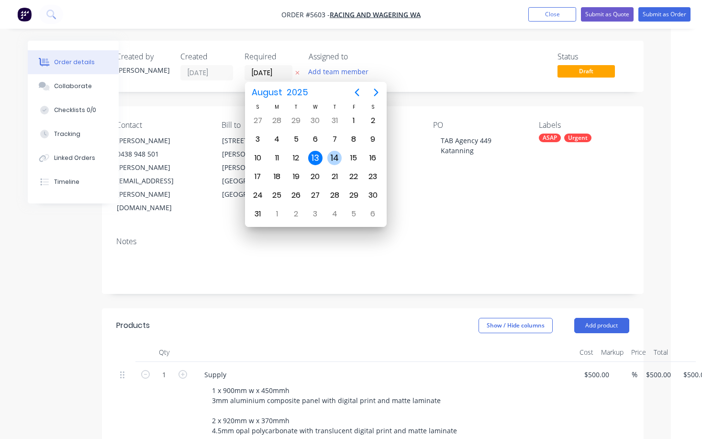
click at [331, 156] on div "14" at bounding box center [334, 158] width 14 height 14
type input "[DATE]"
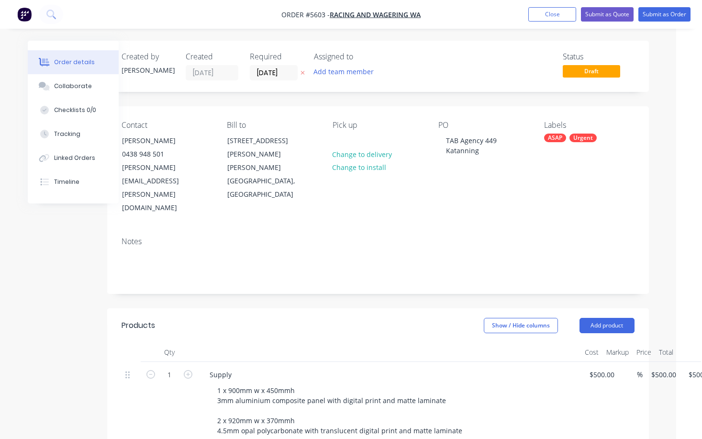
scroll to position [0, 26]
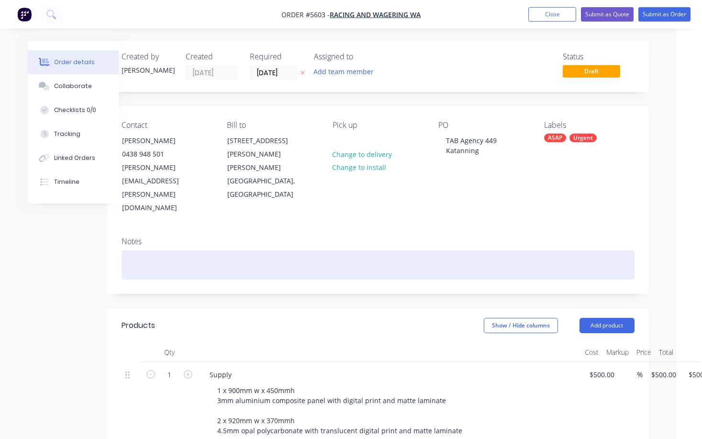
click at [154, 250] on div at bounding box center [377, 264] width 513 height 29
paste div
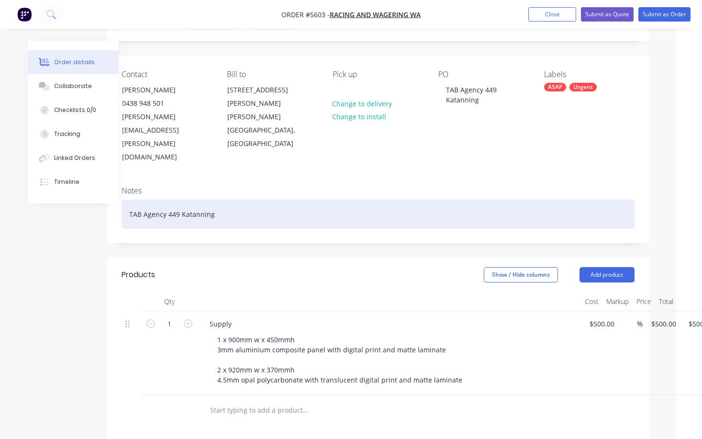
scroll to position [59, 26]
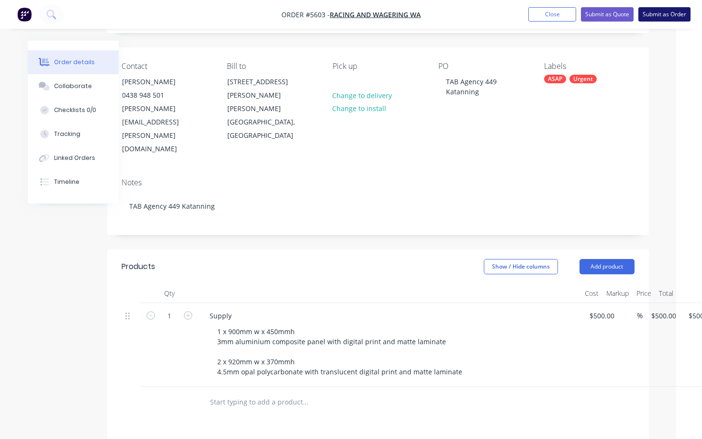
click at [678, 12] on button "Submit as Order" at bounding box center [664, 14] width 52 height 14
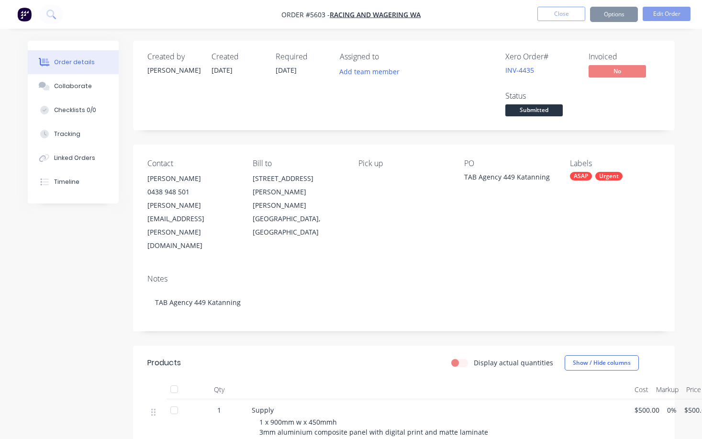
click at [618, 71] on span "No" at bounding box center [616, 71] width 57 height 12
click at [550, 113] on span "Submitted" at bounding box center [533, 110] width 57 height 12
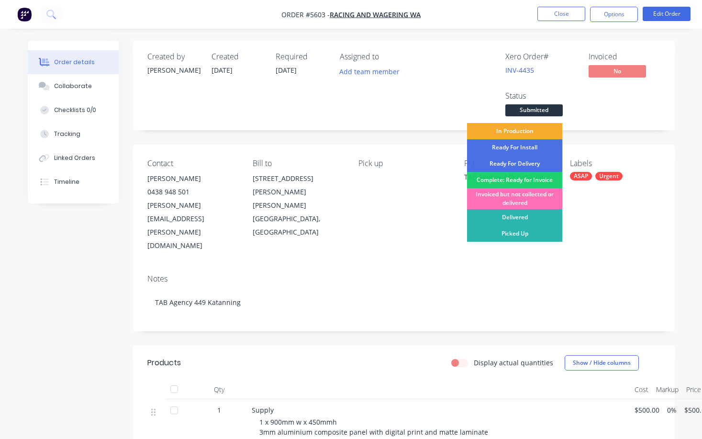
click at [535, 138] on div "In Production" at bounding box center [515, 131] width 96 height 16
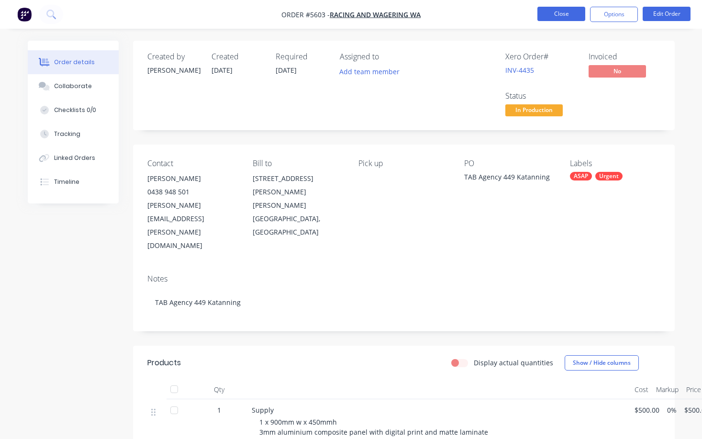
click at [556, 18] on button "Close" at bounding box center [561, 14] width 48 height 14
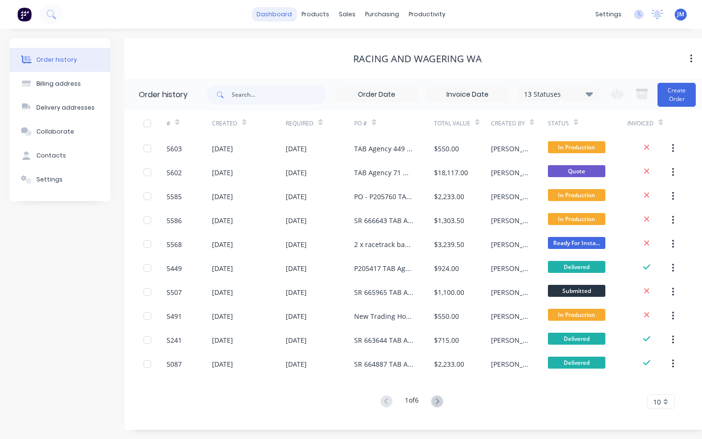
click at [279, 13] on link "dashboard" at bounding box center [274, 14] width 45 height 14
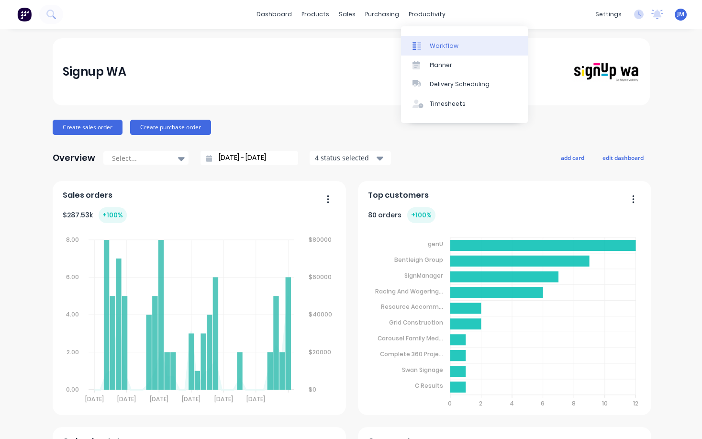
click at [441, 44] on div "Workflow" at bounding box center [444, 46] width 29 height 9
